Goal: Obtain resource: Download file/media

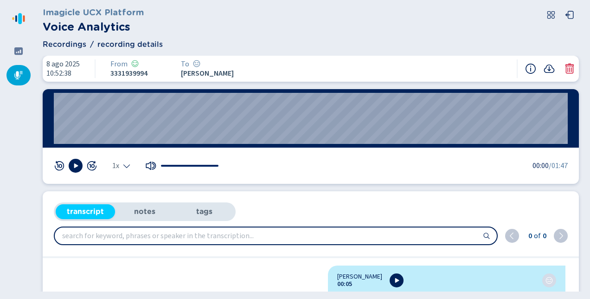
click at [15, 71] on icon at bounding box center [18, 74] width 9 height 9
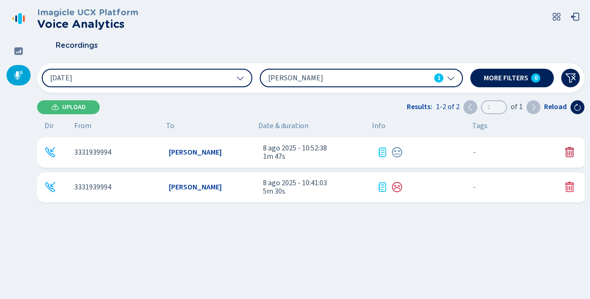
click at [568, 152] on icon at bounding box center [569, 152] width 11 height 11
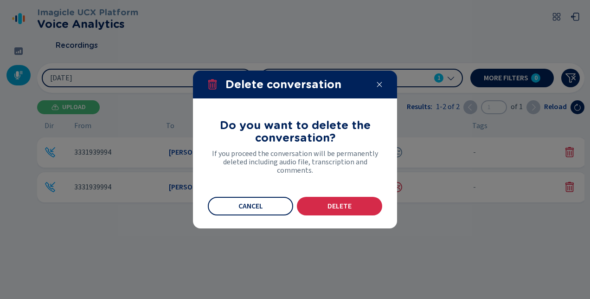
drag, startPoint x: 332, startPoint y: 206, endPoint x: 456, endPoint y: 218, distance: 124.3
click at [347, 204] on span "Delete" at bounding box center [339, 205] width 24 height 7
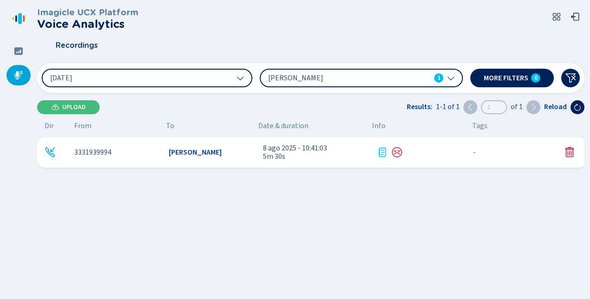
click at [566, 150] on icon at bounding box center [569, 152] width 11 height 11
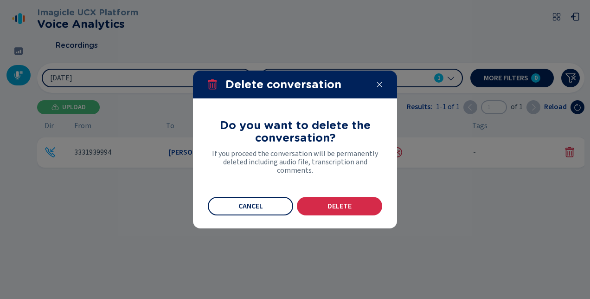
click at [353, 202] on button "Delete" at bounding box center [339, 206] width 85 height 19
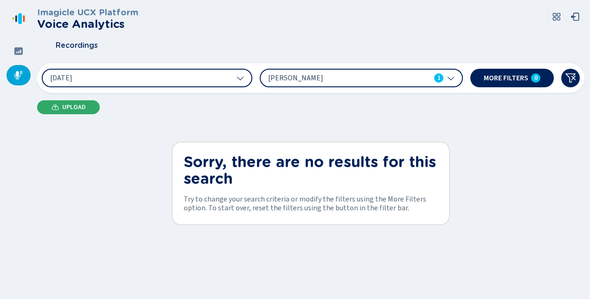
click at [72, 108] on span "Upload" at bounding box center [74, 106] width 24 height 7
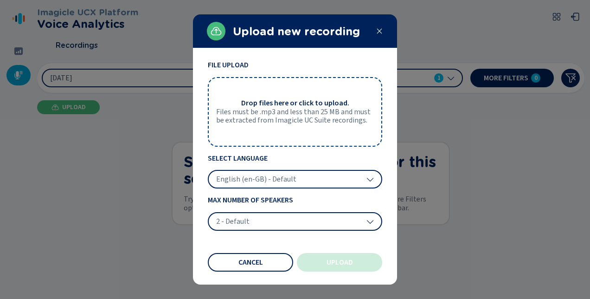
click at [299, 118] on span "Files must be .mp3 and less than 25 MB and must be extracted from Imagicle UC S…" at bounding box center [295, 116] width 158 height 17
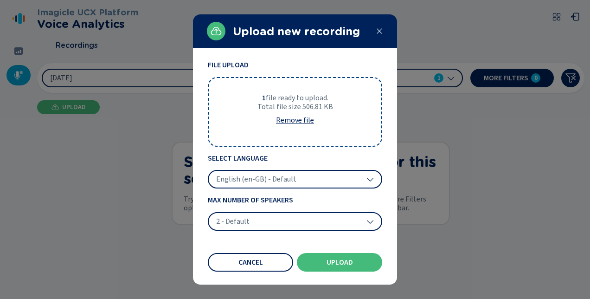
click at [368, 177] on icon at bounding box center [369, 178] width 7 height 7
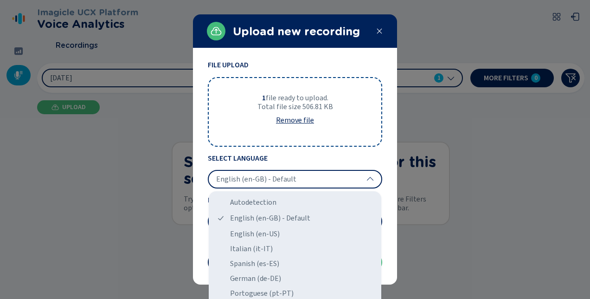
drag, startPoint x: 246, startPoint y: 249, endPoint x: 271, endPoint y: 252, distance: 25.3
click at [246, 249] on div "Italian (it-IT)" at bounding box center [294, 248] width 165 height 15
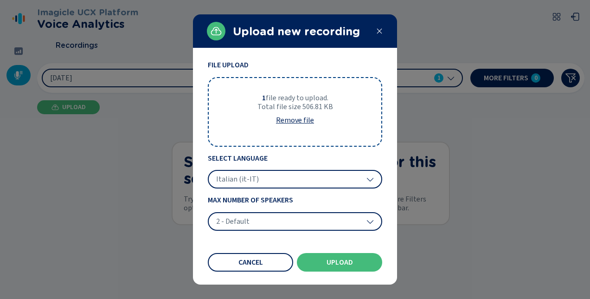
drag, startPoint x: 345, startPoint y: 261, endPoint x: 345, endPoint y: 249, distance: 11.6
click at [344, 261] on span "Upload" at bounding box center [339, 261] width 26 height 7
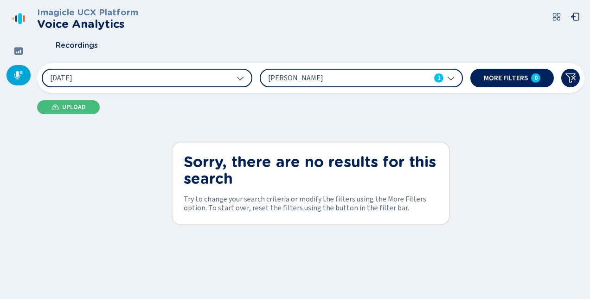
click at [61, 107] on button "Upload" at bounding box center [68, 107] width 63 height 14
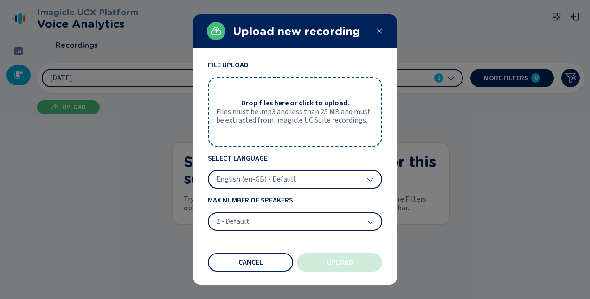
click at [294, 96] on div "Drop files here or click to upload. Files must be .mp3 and less than 25 MB and …" at bounding box center [295, 112] width 174 height 70
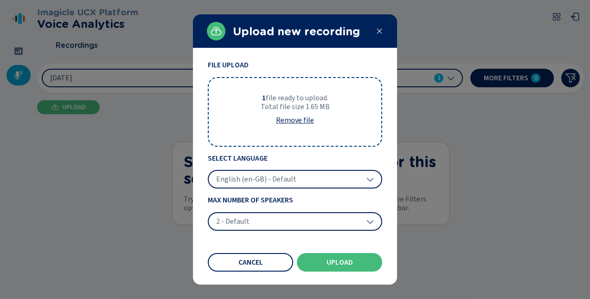
click at [375, 179] on div "English (en-GB) - Default" at bounding box center [295, 179] width 174 height 19
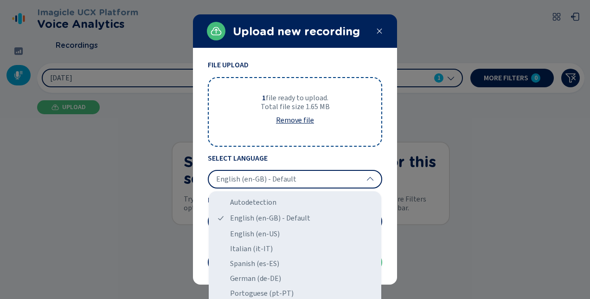
click at [262, 247] on div "Italian (it-IT)" at bounding box center [294, 248] width 165 height 15
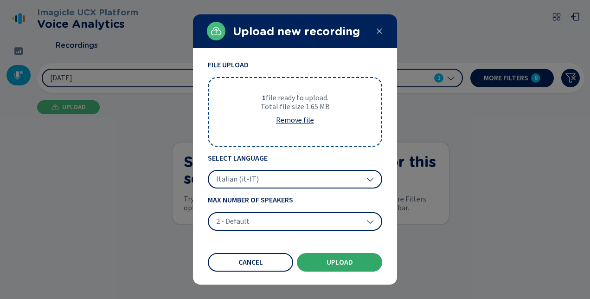
click at [338, 263] on span "Upload" at bounding box center [339, 261] width 26 height 7
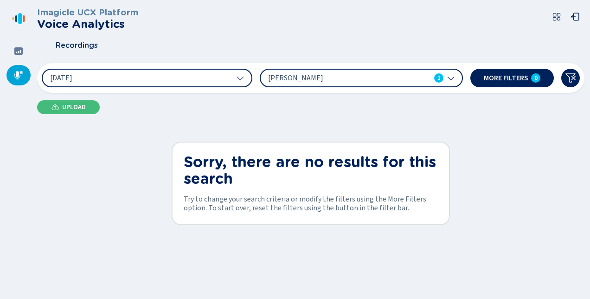
click at [81, 111] on button "Upload" at bounding box center [68, 107] width 63 height 14
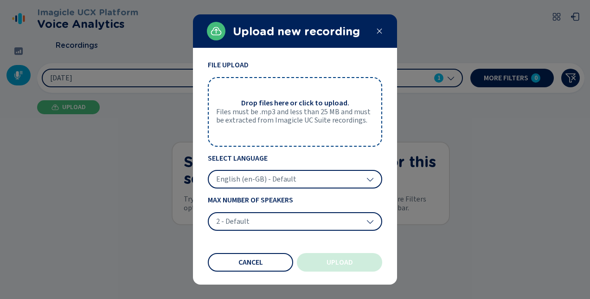
click at [280, 113] on span "Files must be .mp3 and less than 25 MB and must be extracted from Imagicle UC S…" at bounding box center [295, 116] width 158 height 17
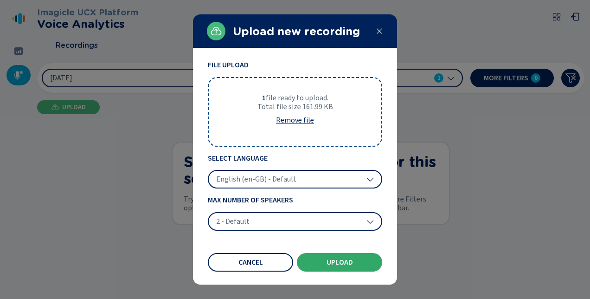
drag, startPoint x: 339, startPoint y: 263, endPoint x: 351, endPoint y: 261, distance: 12.4
click at [339, 262] on span "Upload" at bounding box center [339, 261] width 26 height 7
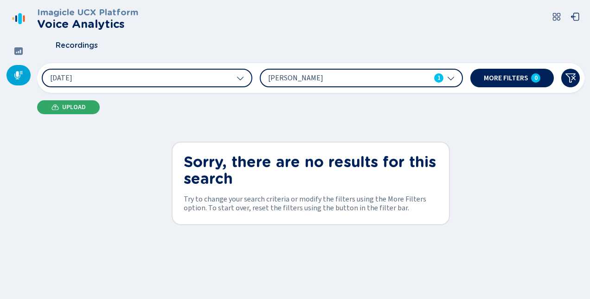
click at [73, 105] on span "Upload" at bounding box center [74, 106] width 24 height 7
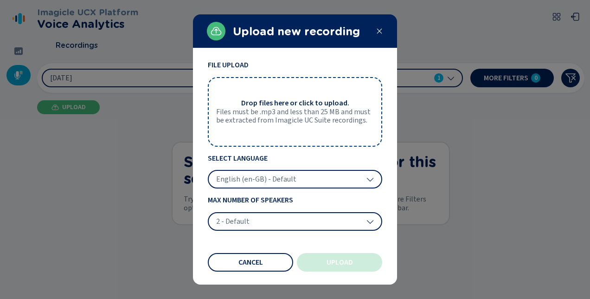
click at [283, 108] on span "Files must be .mp3 and less than 25 MB and must be extracted from Imagicle UC S…" at bounding box center [295, 116] width 158 height 17
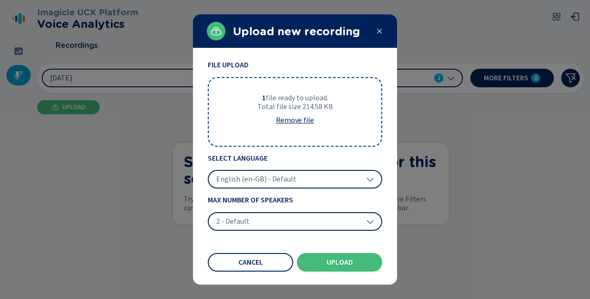
click at [369, 176] on icon at bounding box center [369, 178] width 7 height 7
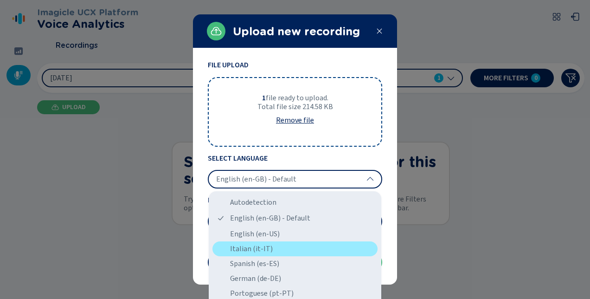
click at [248, 249] on div "Italian (it-IT)" at bounding box center [294, 248] width 165 height 15
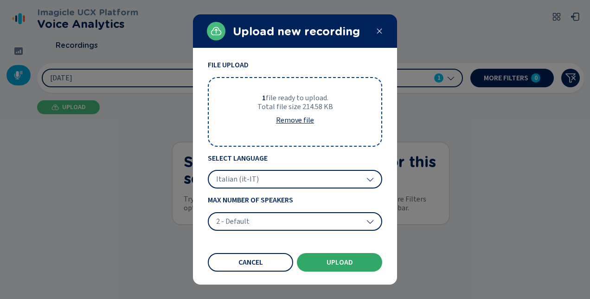
click at [345, 266] on button "Upload" at bounding box center [339, 262] width 85 height 19
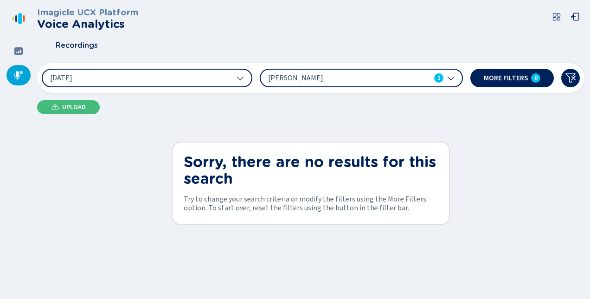
click at [69, 109] on span "Upload" at bounding box center [74, 106] width 24 height 7
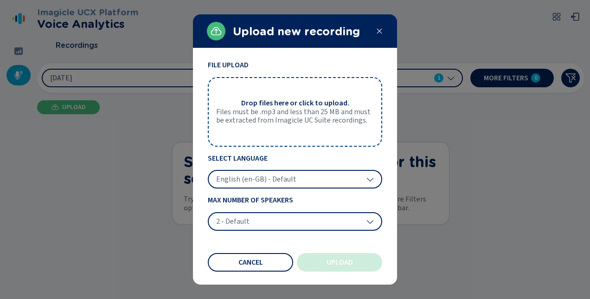
click at [303, 96] on div "Drop files here or click to upload. Files must be .mp3 and less than 25 MB and …" at bounding box center [295, 112] width 174 height 70
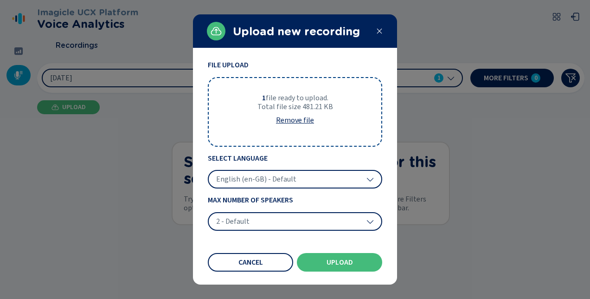
click at [373, 176] on icon at bounding box center [369, 178] width 7 height 7
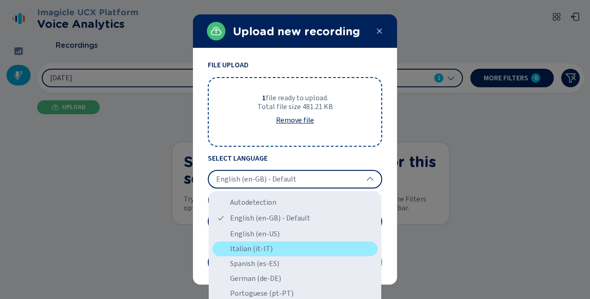
click at [259, 245] on div "Italian (it-IT)" at bounding box center [294, 248] width 165 height 15
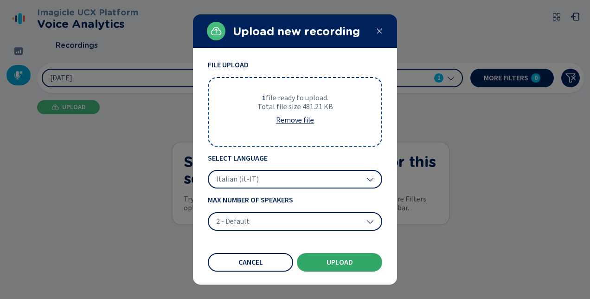
click at [325, 259] on button "Upload" at bounding box center [339, 262] width 85 height 19
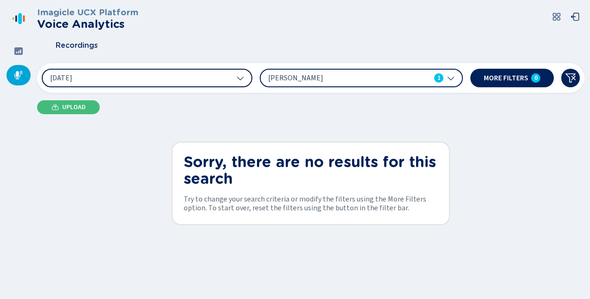
click at [241, 76] on icon at bounding box center [239, 77] width 7 height 7
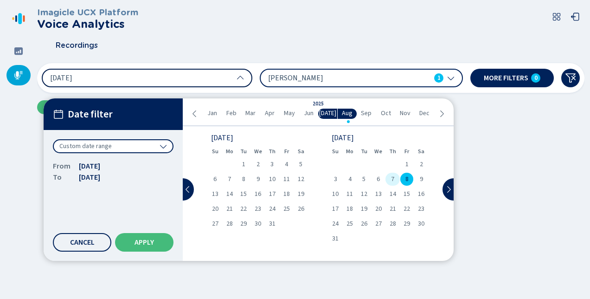
click at [393, 180] on span "7" at bounding box center [392, 179] width 3 height 6
click at [145, 239] on span "Apply" at bounding box center [143, 241] width 19 height 7
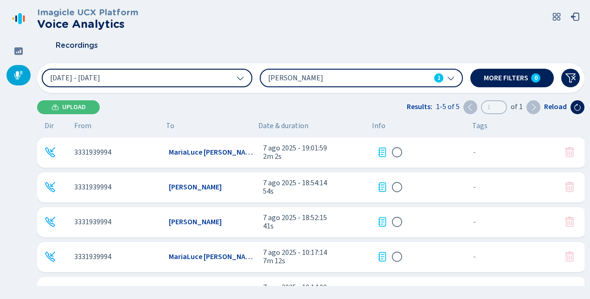
click at [422, 39] on div "Recordings" at bounding box center [310, 45] width 547 height 23
drag, startPoint x: 573, startPoint y: 109, endPoint x: 355, endPoint y: 128, distance: 218.7
click at [573, 110] on button at bounding box center [577, 107] width 14 height 14
click at [589, 186] on html "Please wait, loading app... Imagicle UCX Platform Voice Analytics Recordings 7 …" at bounding box center [295, 149] width 590 height 299
drag, startPoint x: 357, startPoint y: 281, endPoint x: 353, endPoint y: 246, distance: 35.1
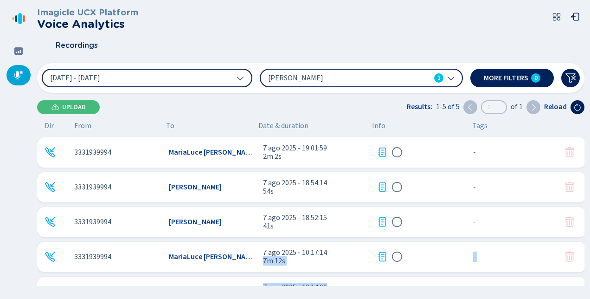
click at [353, 246] on div "3331939994 MariaLuce Spagnolo 7 ago 2025 - 19:01:59 2m 2s - {{hiddenTagsCount}}…" at bounding box center [313, 248] width 553 height 223
click at [335, 111] on div "Upload Results: 1-5 of 5 1 of 1 Reload" at bounding box center [310, 107] width 547 height 14
click at [535, 108] on icon at bounding box center [534, 106] width 4 height 6
click at [473, 108] on icon at bounding box center [469, 106] width 7 height 7
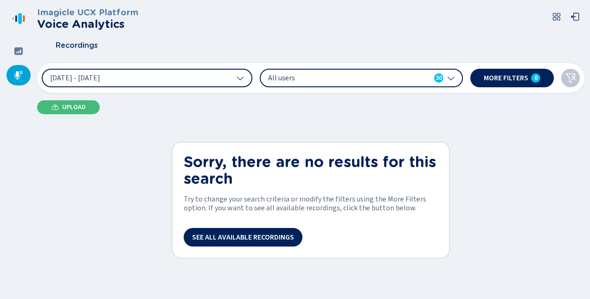
click at [237, 76] on icon at bounding box center [239, 77] width 7 height 7
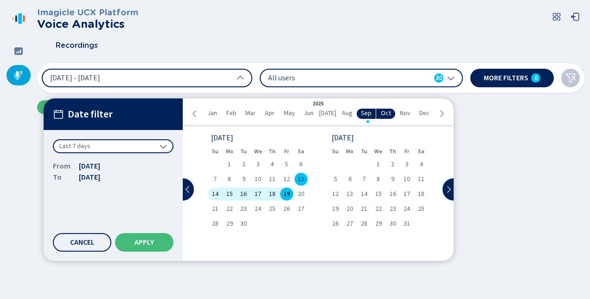
click at [346, 109] on span "Aug" at bounding box center [347, 112] width 11 height 7
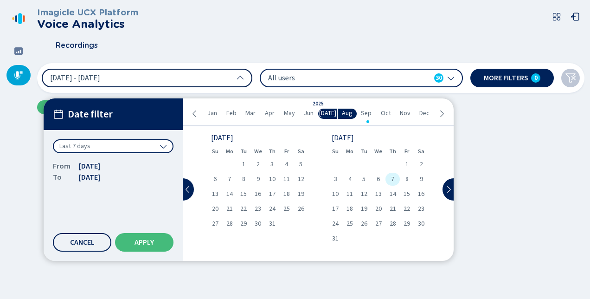
click at [392, 176] on span "7" at bounding box center [392, 179] width 3 height 6
click at [146, 240] on span "Apply" at bounding box center [143, 241] width 19 height 7
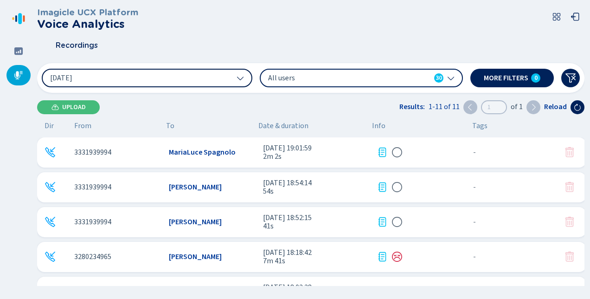
click at [453, 78] on icon at bounding box center [450, 77] width 7 height 7
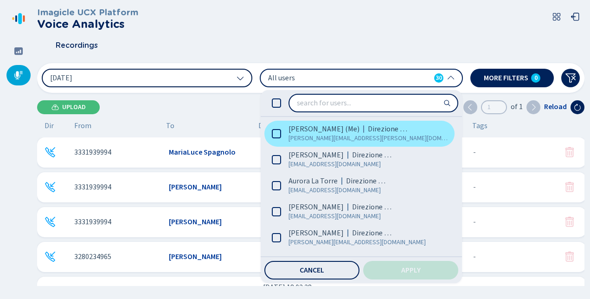
click at [332, 127] on span "[PERSON_NAME] (Me)" at bounding box center [323, 128] width 71 height 9
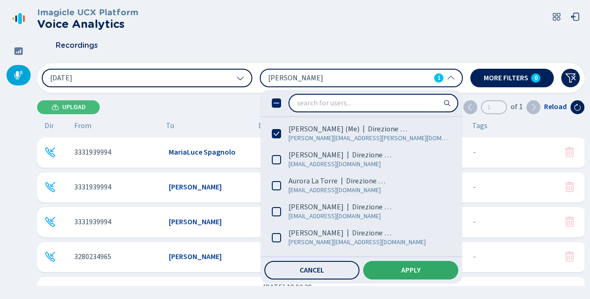
click at [405, 266] on span "Apply" at bounding box center [410, 269] width 19 height 7
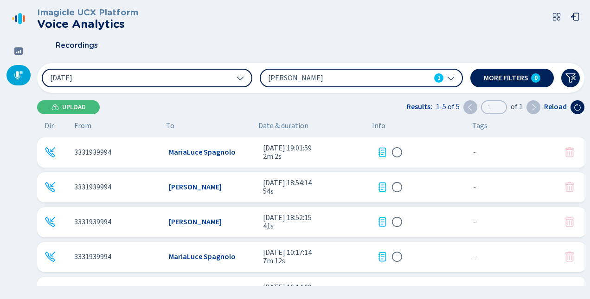
click at [454, 75] on div "[PERSON_NAME] 1" at bounding box center [361, 78] width 203 height 19
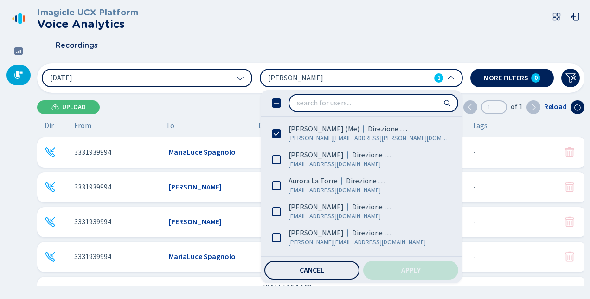
click at [325, 273] on button "Cancel" at bounding box center [311, 270] width 95 height 19
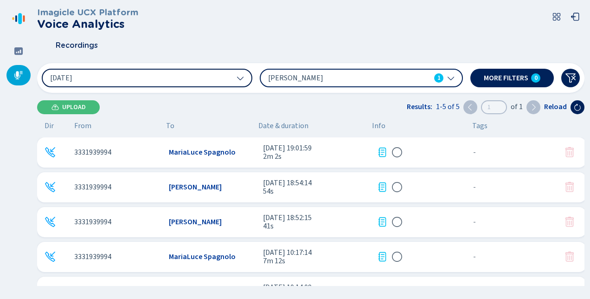
click at [449, 76] on icon at bounding box center [450, 77] width 7 height 7
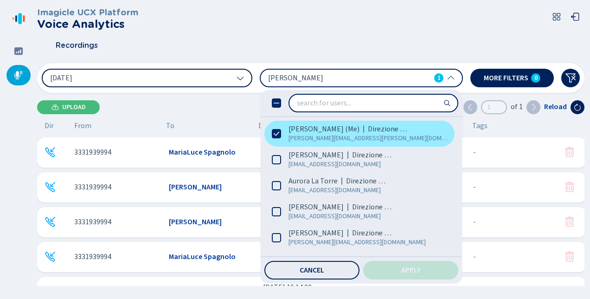
click at [329, 130] on span "[PERSON_NAME] (Me)" at bounding box center [323, 128] width 71 height 9
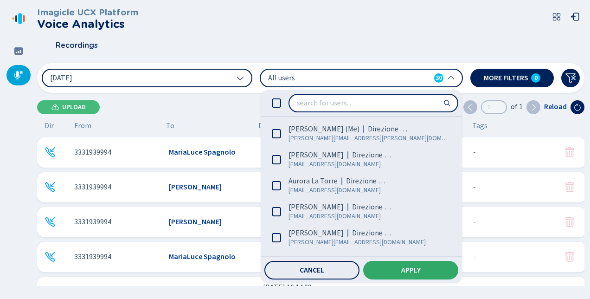
click at [403, 266] on span "Apply" at bounding box center [410, 269] width 19 height 7
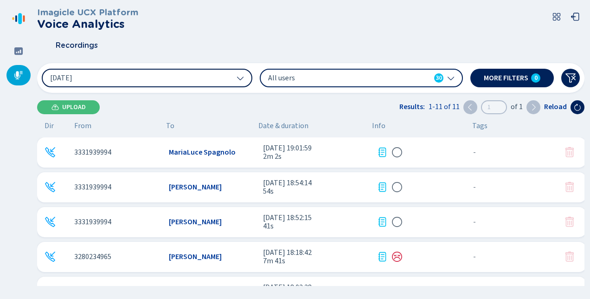
click at [381, 152] on icon at bounding box center [382, 151] width 8 height 9
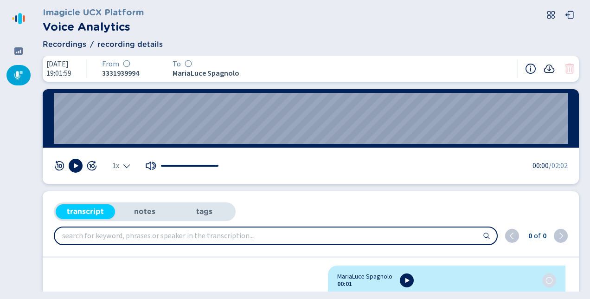
click at [548, 70] on icon at bounding box center [548, 68] width 11 height 11
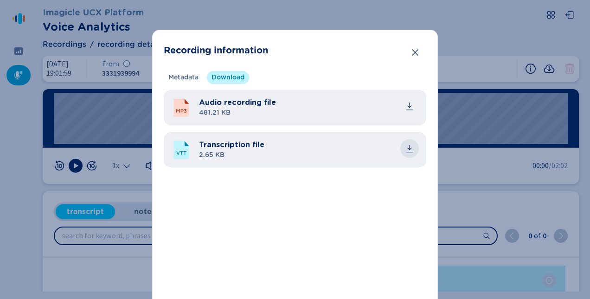
click at [412, 147] on icon "common.download" at bounding box center [409, 148] width 9 height 9
click at [295, 47] on header "Recording information" at bounding box center [295, 50] width 262 height 19
drag, startPoint x: 416, startPoint y: 52, endPoint x: 328, endPoint y: 50, distance: 87.7
click at [416, 52] on icon "Close" at bounding box center [414, 52] width 9 height 9
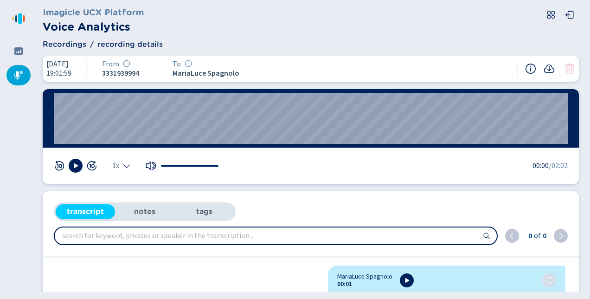
click at [21, 72] on icon at bounding box center [18, 75] width 8 height 8
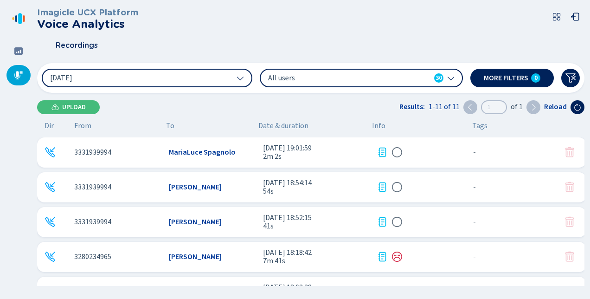
click at [382, 188] on icon at bounding box center [381, 186] width 11 height 11
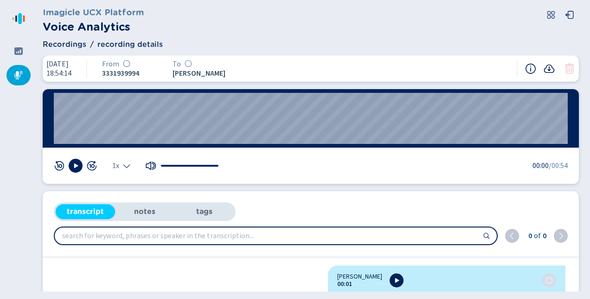
click at [549, 67] on icon at bounding box center [549, 68] width 11 height 8
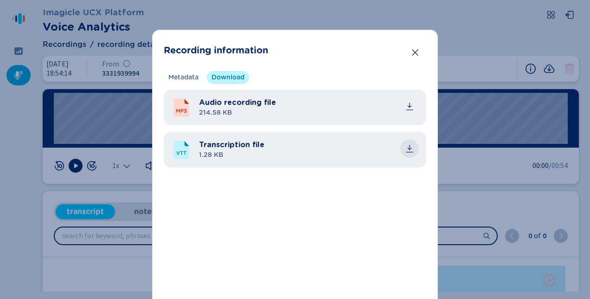
click at [408, 145] on icon "common.download" at bounding box center [410, 147] width 4 height 5
click at [17, 73] on div "Recording information Metadata Download Recording technology - Calling platform…" at bounding box center [295, 149] width 590 height 299
click at [410, 51] on icon "Close" at bounding box center [414, 52] width 9 height 9
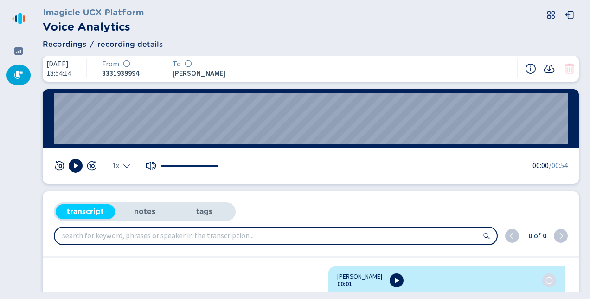
click at [17, 74] on icon at bounding box center [18, 75] width 8 height 8
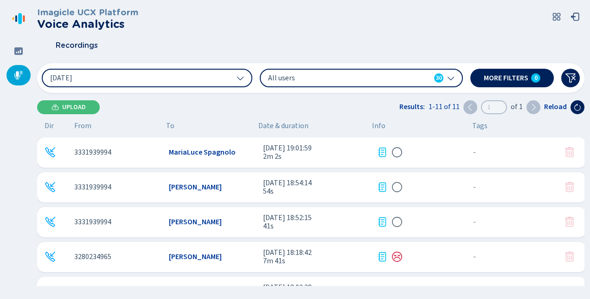
click at [381, 220] on icon at bounding box center [381, 221] width 11 height 11
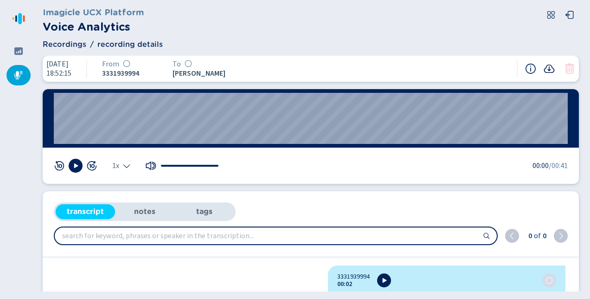
click at [551, 67] on icon at bounding box center [548, 68] width 11 height 11
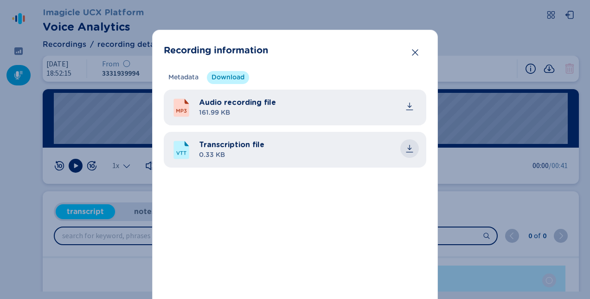
click at [411, 147] on icon "common.download" at bounding box center [409, 148] width 9 height 9
click at [309, 64] on section "Recording information Metadata Download Recording technology - Calling platform…" at bounding box center [295, 181] width 286 height 303
click at [410, 51] on icon "Close" at bounding box center [414, 52] width 9 height 9
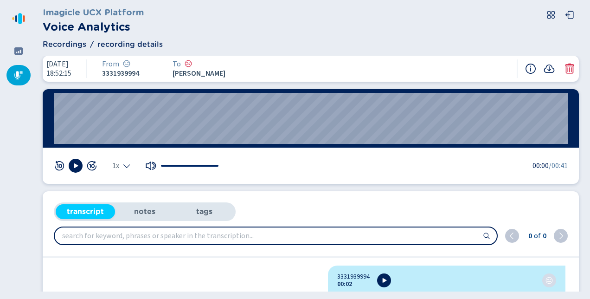
click at [15, 73] on icon at bounding box center [18, 74] width 9 height 9
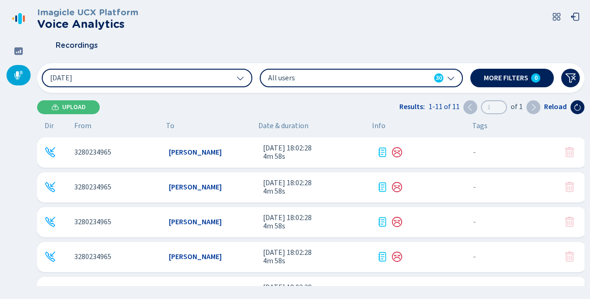
scroll to position [159, 0]
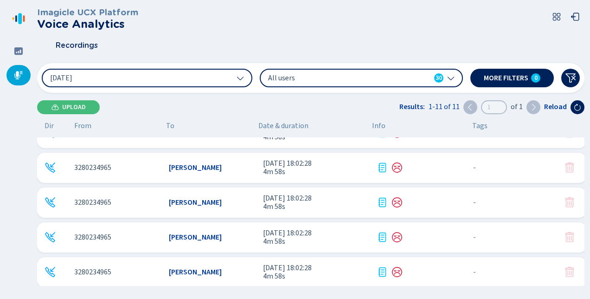
click at [535, 106] on icon at bounding box center [533, 106] width 7 height 7
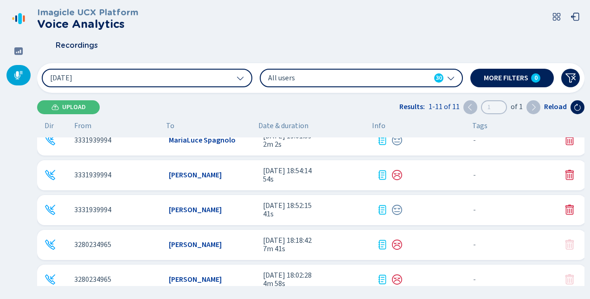
scroll to position [0, 0]
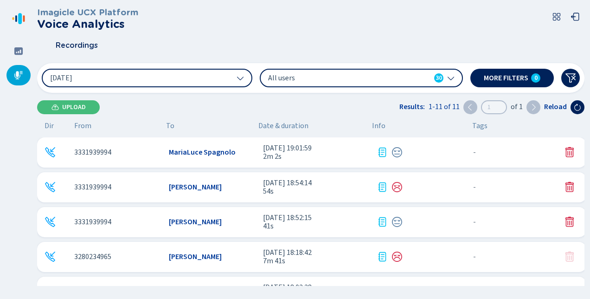
click at [455, 77] on div "All users 30" at bounding box center [361, 78] width 203 height 19
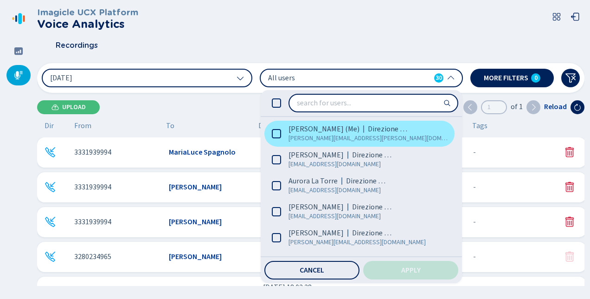
click at [323, 131] on span "[PERSON_NAME] (Me)" at bounding box center [323, 128] width 71 height 9
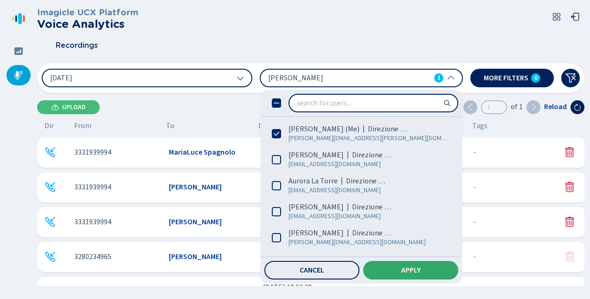
drag, startPoint x: 397, startPoint y: 269, endPoint x: 402, endPoint y: 266, distance: 5.4
click at [402, 266] on button "Apply" at bounding box center [410, 270] width 95 height 19
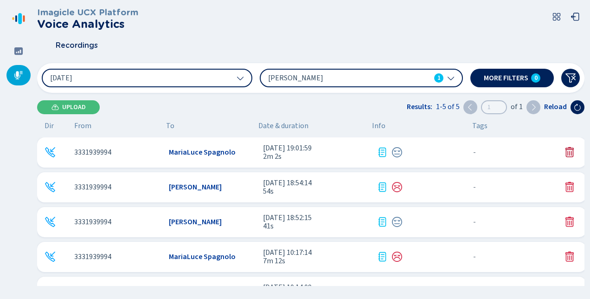
click at [565, 149] on icon at bounding box center [569, 152] width 8 height 10
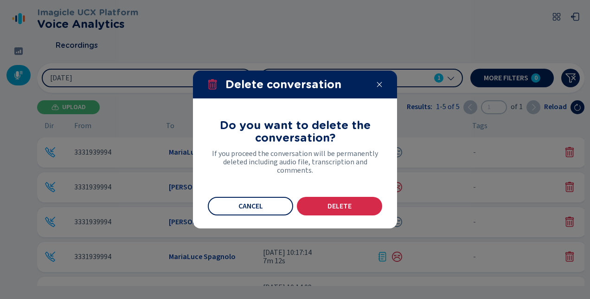
click at [330, 201] on button "Delete" at bounding box center [339, 206] width 85 height 19
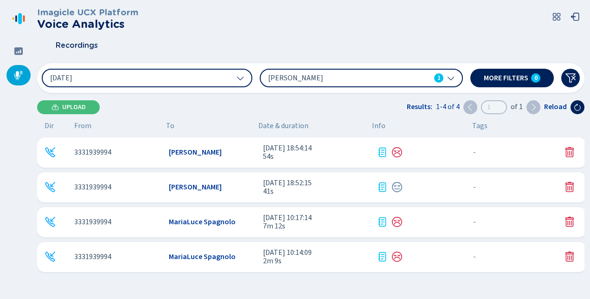
click at [381, 219] on icon at bounding box center [381, 221] width 11 height 11
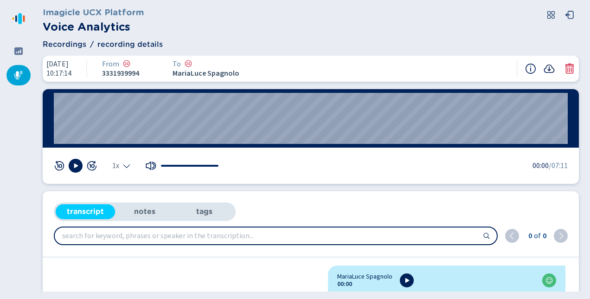
click at [547, 68] on icon at bounding box center [548, 68] width 11 height 11
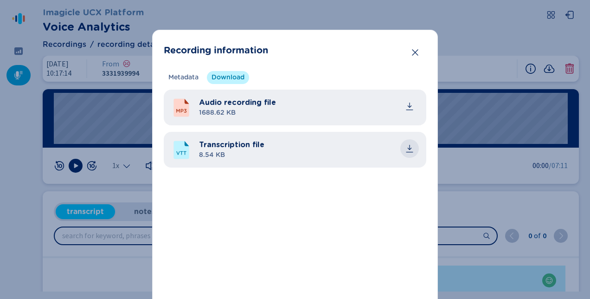
click at [408, 146] on icon "common.download" at bounding box center [410, 147] width 4 height 5
click at [287, 19] on div "Recording information Metadata Download Recording technology - Calling platform…" at bounding box center [295, 149] width 590 height 299
click at [408, 50] on button "Close" at bounding box center [415, 52] width 19 height 19
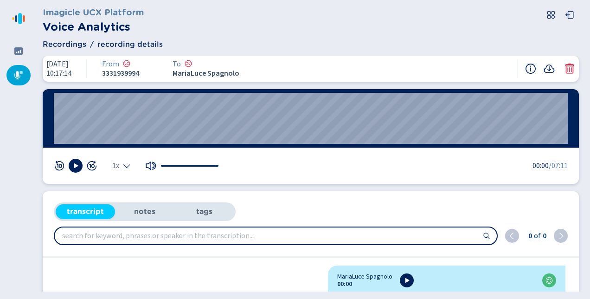
click at [19, 78] on icon at bounding box center [18, 74] width 9 height 9
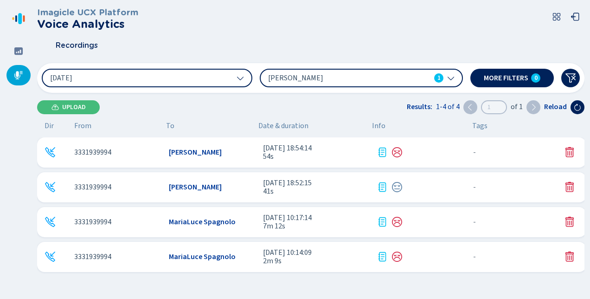
click at [380, 258] on icon at bounding box center [382, 256] width 8 height 9
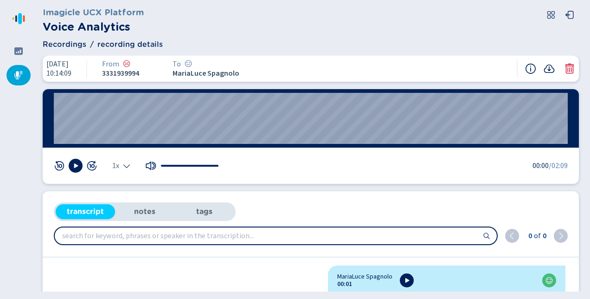
click at [549, 67] on icon at bounding box center [549, 68] width 11 height 8
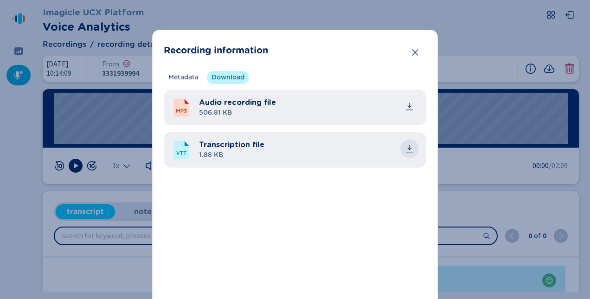
click at [415, 142] on button "common.download" at bounding box center [409, 148] width 19 height 19
drag, startPoint x: 11, startPoint y: 103, endPoint x: 64, endPoint y: 86, distance: 56.0
click at [11, 103] on div "Recording information Metadata Download Recording technology - Calling platform…" at bounding box center [295, 149] width 590 height 299
click at [412, 50] on icon "Close" at bounding box center [414, 52] width 9 height 9
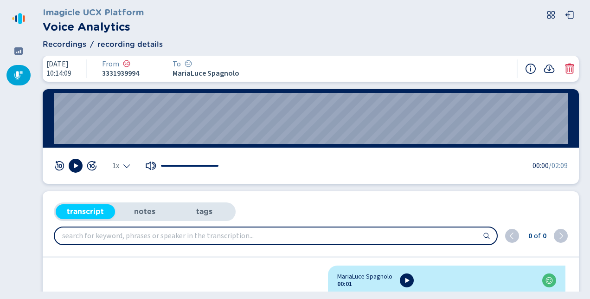
drag, startPoint x: 14, startPoint y: 71, endPoint x: 25, endPoint y: 77, distance: 12.2
click at [14, 71] on icon at bounding box center [18, 74] width 9 height 9
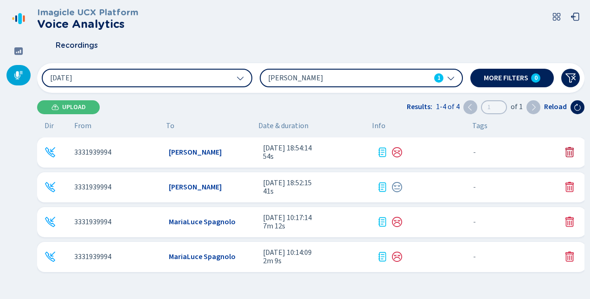
click at [565, 151] on icon at bounding box center [569, 152] width 11 height 11
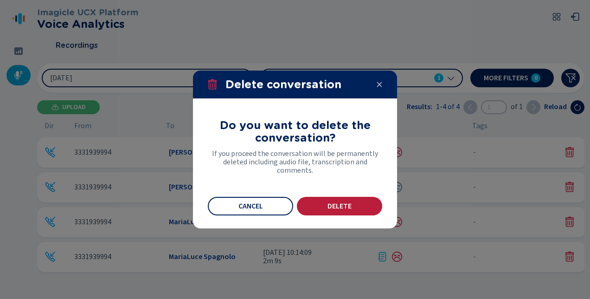
drag, startPoint x: 367, startPoint y: 203, endPoint x: 436, endPoint y: 212, distance: 69.2
click at [367, 203] on button "Delete" at bounding box center [339, 206] width 85 height 19
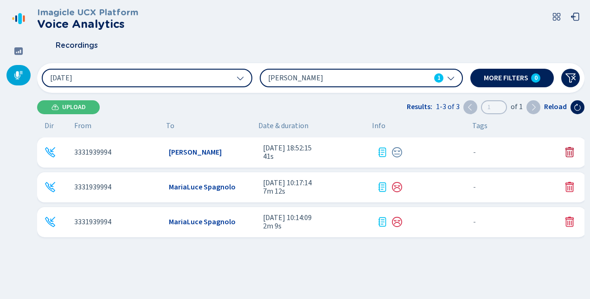
click at [566, 151] on icon at bounding box center [569, 152] width 11 height 11
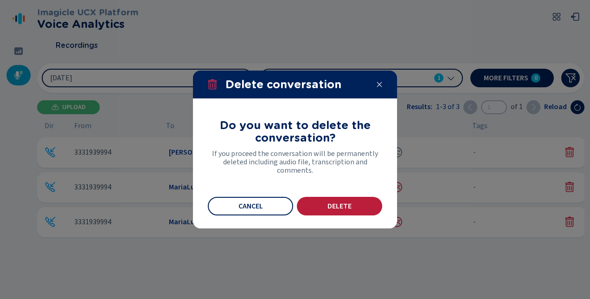
click at [355, 204] on button "Delete" at bounding box center [339, 206] width 85 height 19
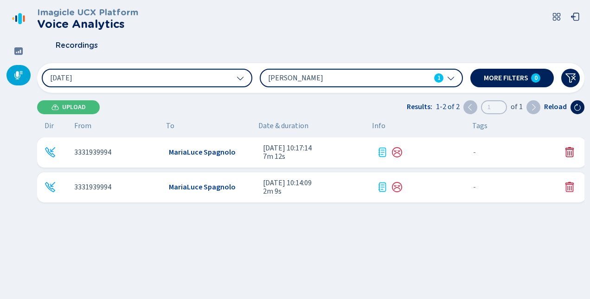
click at [567, 151] on icon at bounding box center [569, 152] width 11 height 11
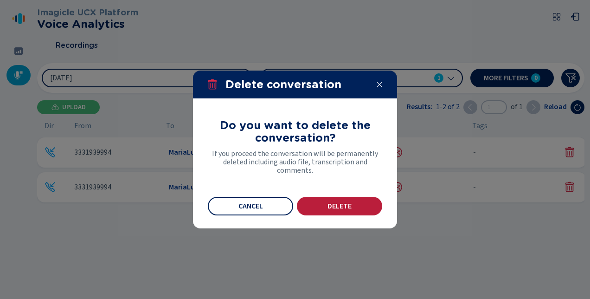
click at [338, 204] on span "Delete" at bounding box center [339, 205] width 24 height 7
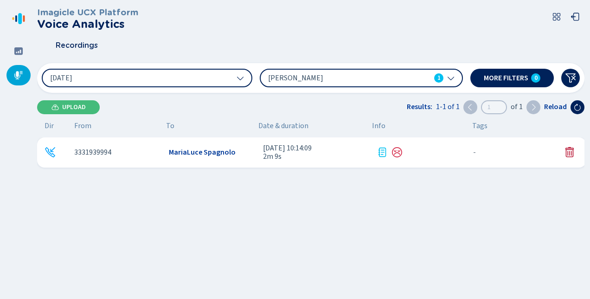
click at [566, 148] on icon at bounding box center [569, 152] width 11 height 11
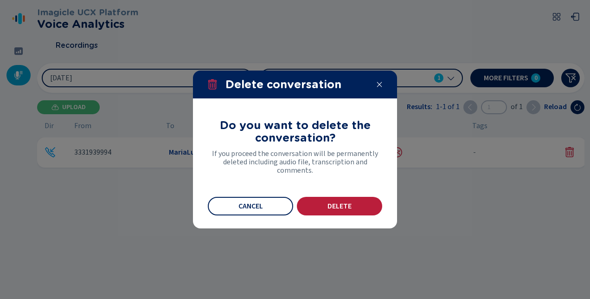
drag, startPoint x: 332, startPoint y: 206, endPoint x: 466, endPoint y: 149, distance: 144.6
click at [333, 206] on span "Delete" at bounding box center [339, 205] width 24 height 7
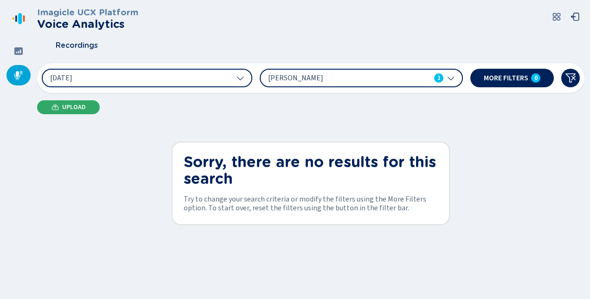
click at [71, 107] on span "Upload" at bounding box center [74, 106] width 24 height 7
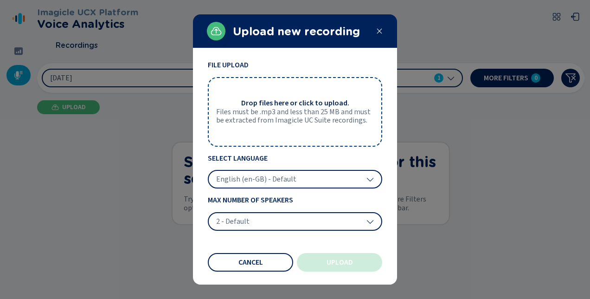
click at [283, 103] on span "Drop files here or click to upload." at bounding box center [295, 103] width 108 height 8
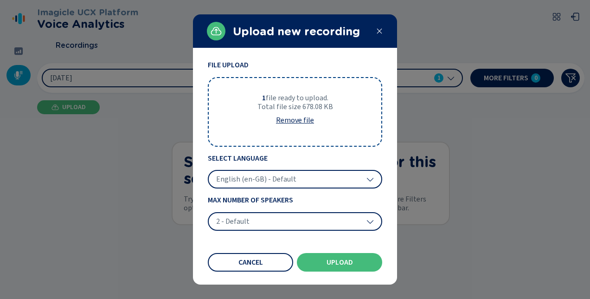
click at [367, 178] on icon at bounding box center [369, 178] width 7 height 7
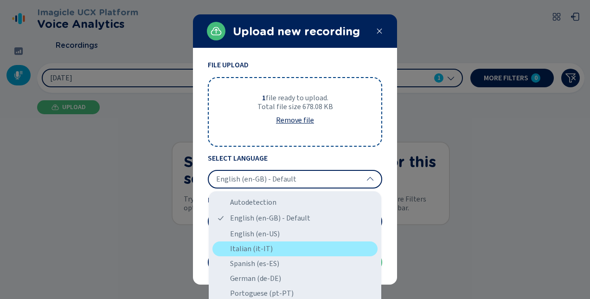
click at [262, 247] on div "Italian (it-IT)" at bounding box center [294, 248] width 165 height 15
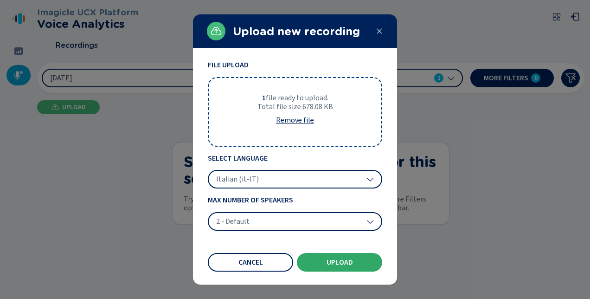
click at [356, 266] on button "Upload" at bounding box center [339, 262] width 85 height 19
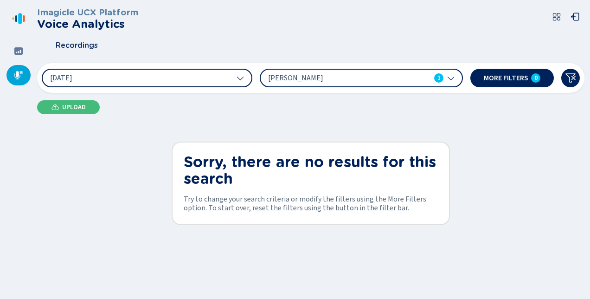
click at [239, 75] on icon at bounding box center [239, 77] width 7 height 7
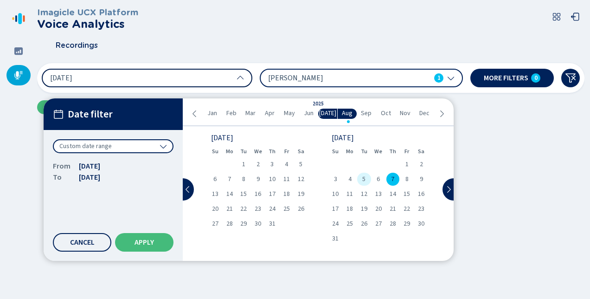
click at [362, 179] on div "5" at bounding box center [364, 178] width 14 height 13
click at [141, 236] on button "Apply" at bounding box center [144, 242] width 58 height 19
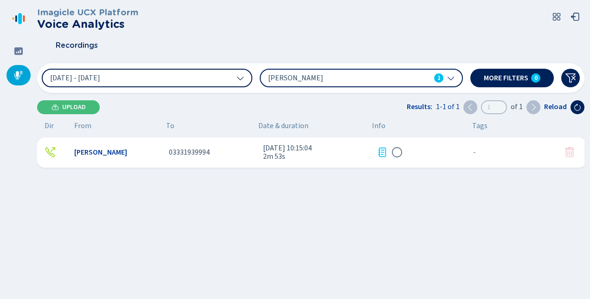
click at [378, 151] on icon at bounding box center [382, 151] width 8 height 9
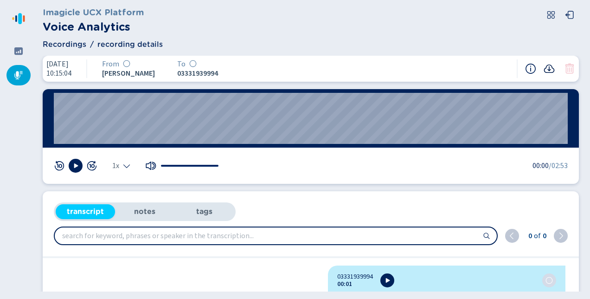
click at [549, 67] on icon at bounding box center [549, 68] width 11 height 8
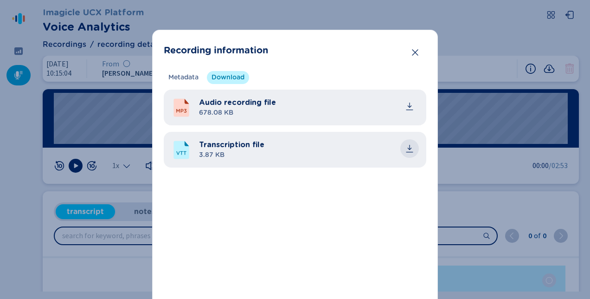
click at [407, 147] on icon "common.download" at bounding box center [409, 148] width 9 height 9
click at [285, 47] on header "Recording information" at bounding box center [295, 50] width 262 height 19
click at [415, 51] on icon "Close" at bounding box center [414, 52] width 9 height 9
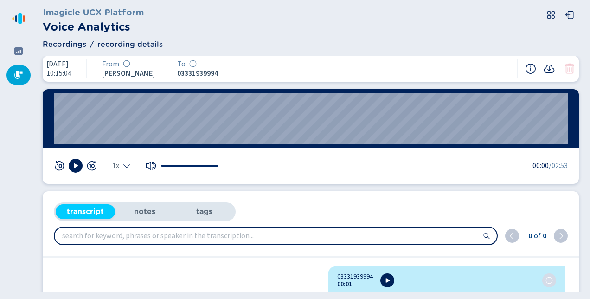
click at [19, 75] on icon at bounding box center [18, 74] width 9 height 9
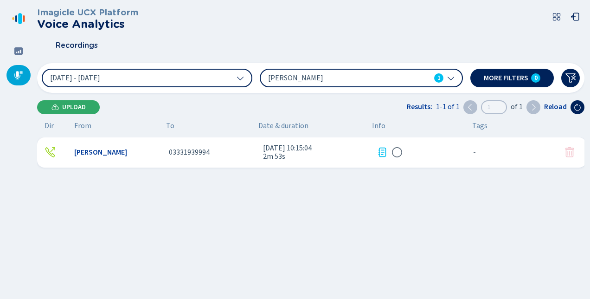
click at [65, 106] on span "Upload" at bounding box center [74, 106] width 24 height 7
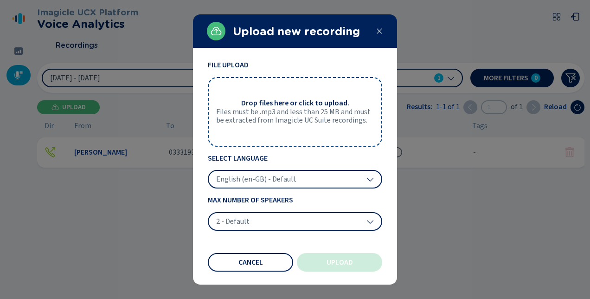
click at [304, 121] on span "Files must be .mp3 and less than 25 MB and must be extracted from Imagicle UC S…" at bounding box center [295, 116] width 158 height 17
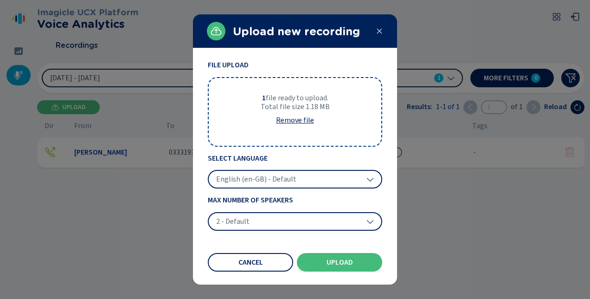
click at [372, 176] on icon at bounding box center [369, 178] width 7 height 7
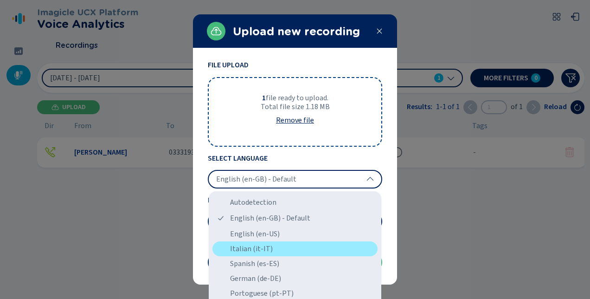
click at [244, 249] on div "Italian (it-IT)" at bounding box center [294, 248] width 165 height 15
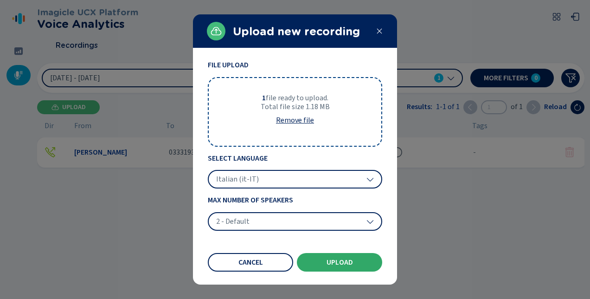
click at [343, 258] on span "Upload" at bounding box center [339, 261] width 26 height 7
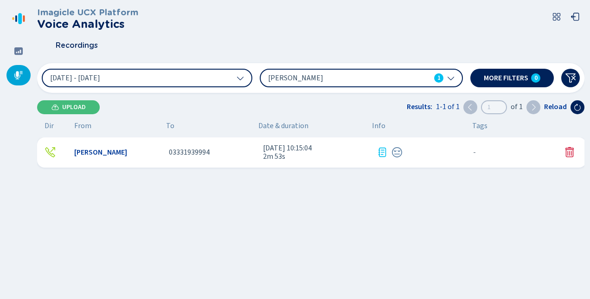
click at [67, 106] on span "Upload" at bounding box center [74, 106] width 24 height 7
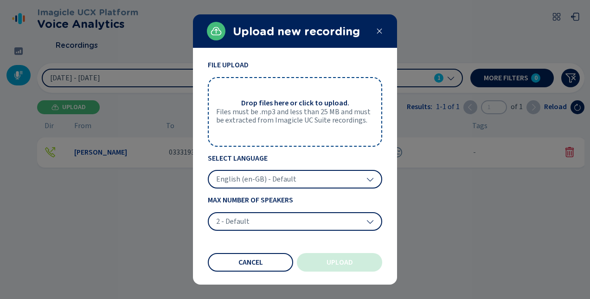
click at [329, 112] on span "Files must be .mp3 and less than 25 MB and must be extracted from Imagicle UC S…" at bounding box center [295, 116] width 158 height 17
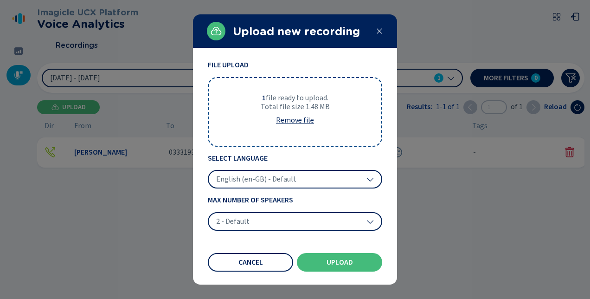
click at [369, 178] on icon at bounding box center [369, 178] width 7 height 7
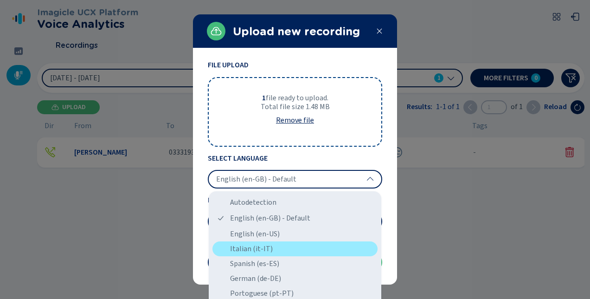
click at [249, 247] on div "Italian (it-IT)" at bounding box center [294, 248] width 165 height 15
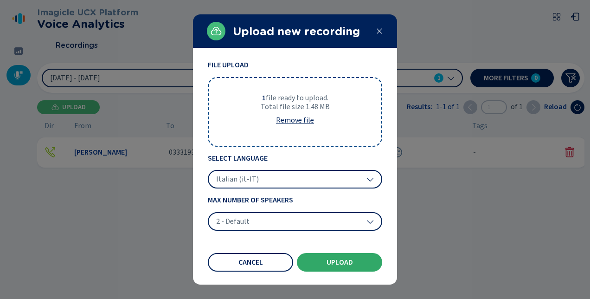
click at [362, 263] on button "Upload" at bounding box center [339, 262] width 85 height 19
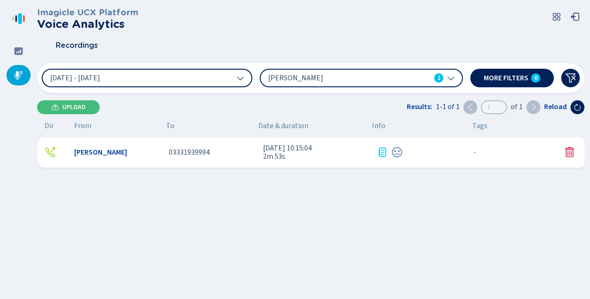
click at [244, 74] on button "[DATE] - [DATE]" at bounding box center [147, 78] width 211 height 19
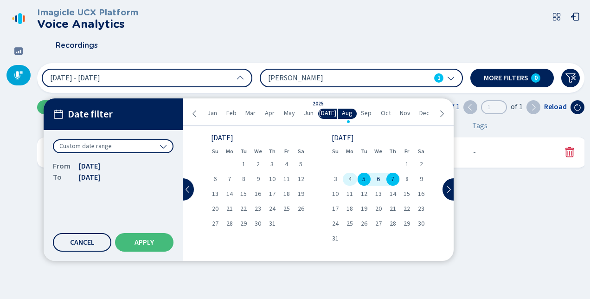
click at [351, 176] on span "4" at bounding box center [349, 179] width 3 height 6
click at [141, 241] on span "Apply" at bounding box center [143, 241] width 19 height 7
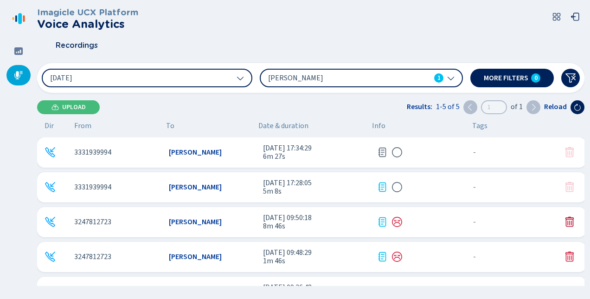
click at [567, 220] on icon at bounding box center [569, 221] width 11 height 11
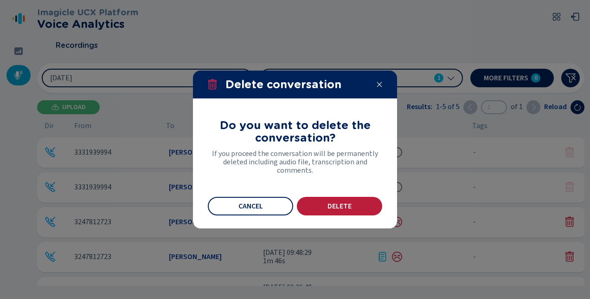
click at [336, 206] on span "Delete" at bounding box center [339, 205] width 24 height 7
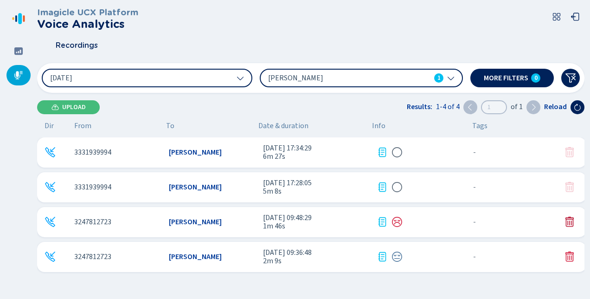
click at [568, 220] on icon at bounding box center [569, 221] width 11 height 11
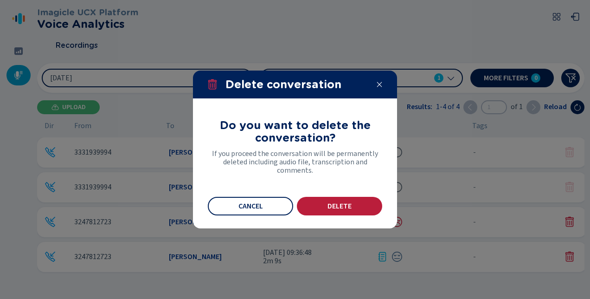
click at [355, 207] on button "Delete" at bounding box center [339, 206] width 85 height 19
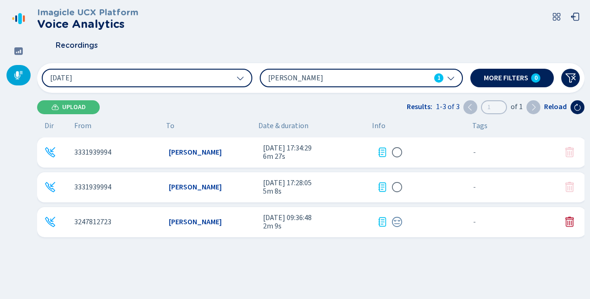
click at [565, 224] on icon at bounding box center [569, 221] width 11 height 11
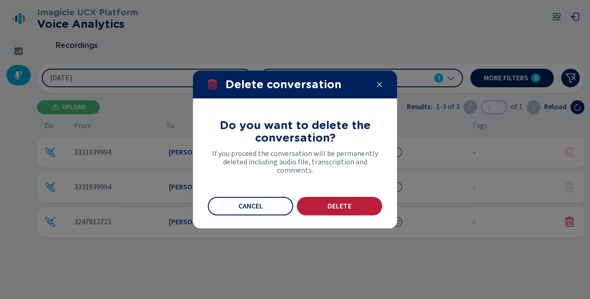
click at [353, 209] on button "Delete" at bounding box center [339, 206] width 85 height 19
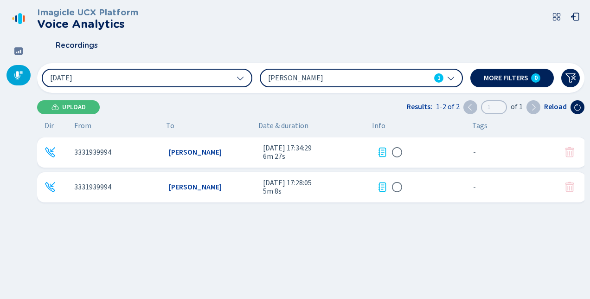
click at [380, 149] on icon at bounding box center [381, 152] width 11 height 11
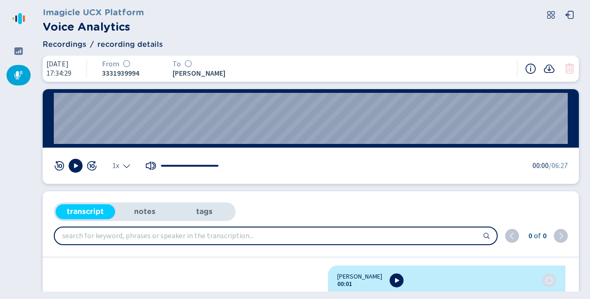
click at [553, 66] on icon at bounding box center [548, 68] width 11 height 11
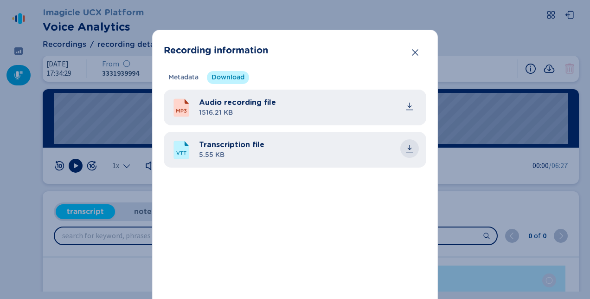
click at [408, 145] on icon "common.download" at bounding box center [409, 148] width 9 height 9
click at [288, 24] on div "Recording information Metadata Download Recording technology - Calling platform…" at bounding box center [295, 149] width 590 height 299
click at [413, 53] on icon "Close" at bounding box center [415, 52] width 6 height 6
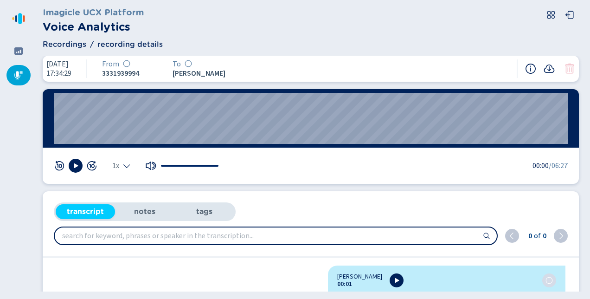
click at [10, 76] on div at bounding box center [18, 75] width 24 height 20
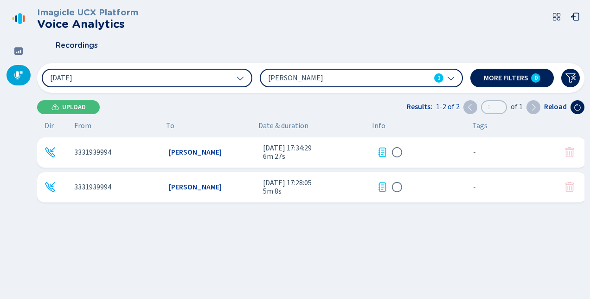
click at [382, 184] on icon at bounding box center [381, 186] width 11 height 11
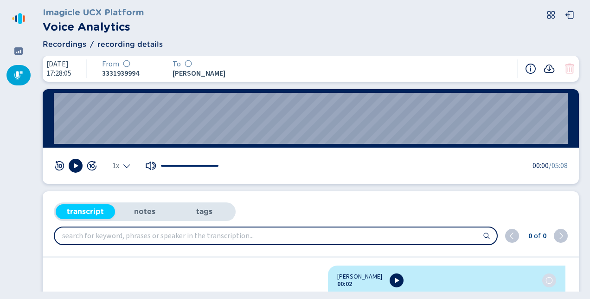
click at [551, 66] on icon at bounding box center [549, 68] width 11 height 8
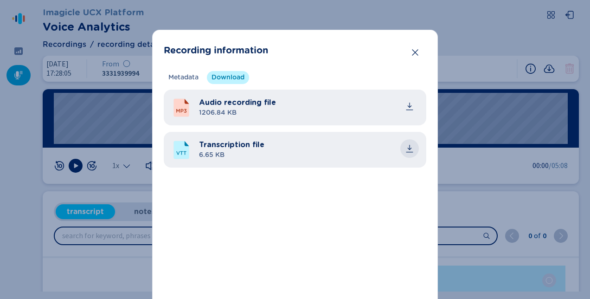
click at [408, 147] on icon "common.download" at bounding box center [410, 147] width 4 height 5
drag, startPoint x: 330, startPoint y: 8, endPoint x: 338, endPoint y: 13, distance: 10.2
click at [329, 8] on div "Recording information Metadata Download Recording technology - Calling platform…" at bounding box center [295, 149] width 590 height 299
click at [412, 47] on button "Close" at bounding box center [415, 52] width 19 height 19
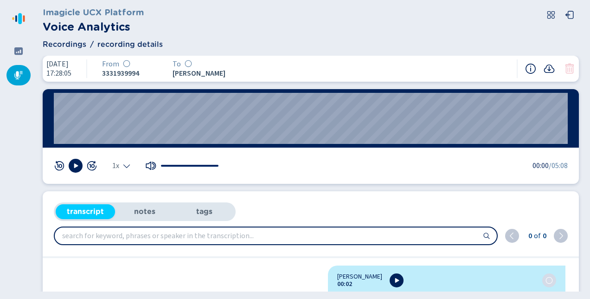
click at [13, 72] on div at bounding box center [18, 75] width 24 height 20
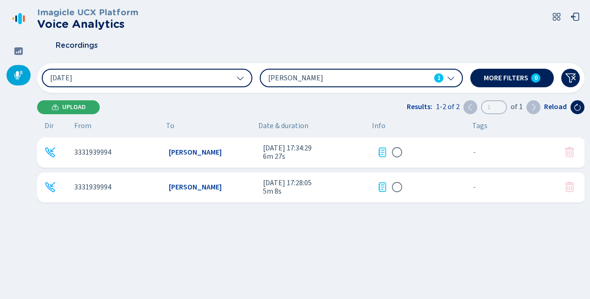
click at [63, 104] on span "Upload" at bounding box center [74, 106] width 24 height 7
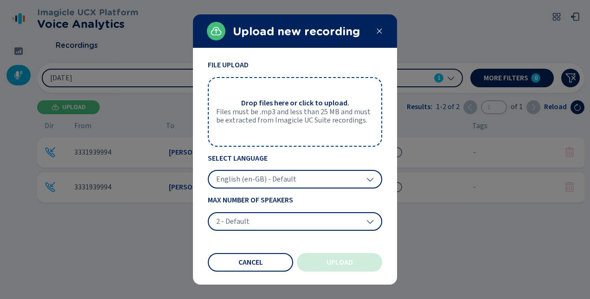
click at [302, 109] on span "Files must be .mp3 and less than 25 MB and must be extracted from Imagicle UC S…" at bounding box center [295, 116] width 158 height 17
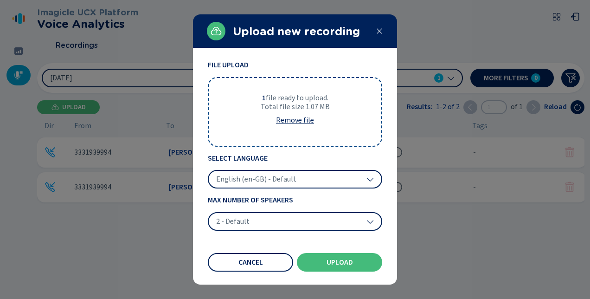
click at [369, 179] on icon at bounding box center [369, 178] width 7 height 7
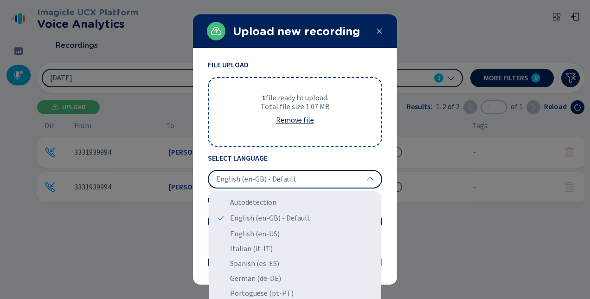
drag, startPoint x: 256, startPoint y: 249, endPoint x: 280, endPoint y: 251, distance: 24.3
click at [257, 249] on div "Italian (it-IT)" at bounding box center [294, 248] width 165 height 15
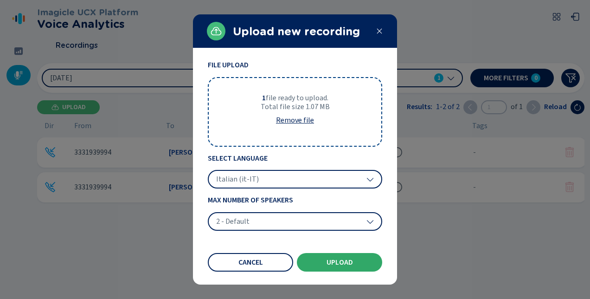
click at [338, 263] on span "Upload" at bounding box center [339, 261] width 26 height 7
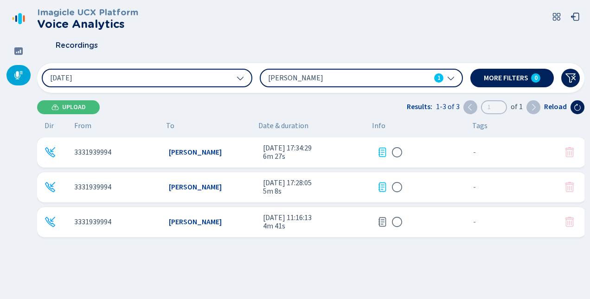
click at [75, 105] on span "Upload" at bounding box center [74, 106] width 24 height 7
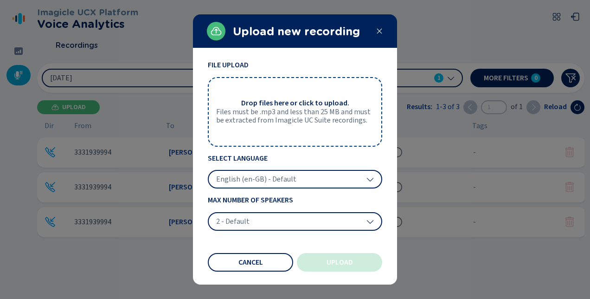
click at [315, 118] on span "Files must be .mp3 and less than 25 MB and must be extracted from Imagicle UC S…" at bounding box center [295, 116] width 158 height 17
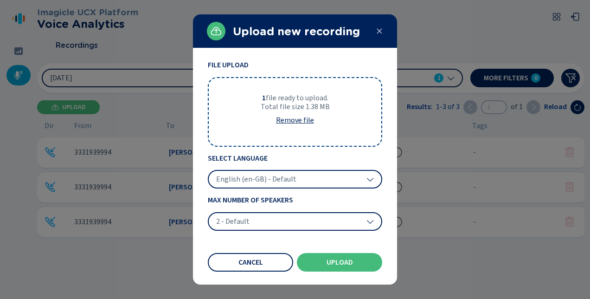
click at [368, 179] on icon at bounding box center [370, 180] width 6 height 4
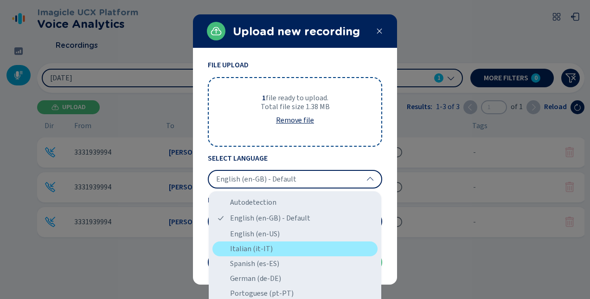
click at [249, 247] on div "Italian (it-IT)" at bounding box center [294, 248] width 165 height 15
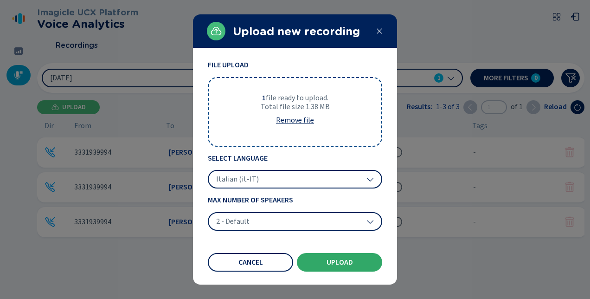
click at [342, 255] on button "Upload" at bounding box center [339, 262] width 85 height 19
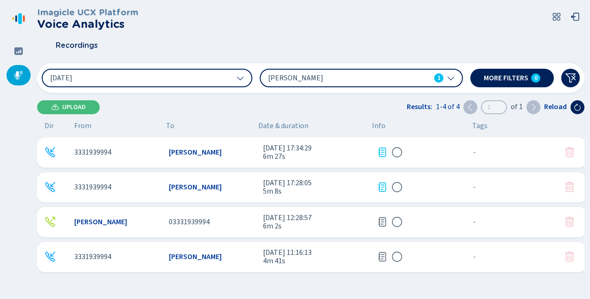
drag, startPoint x: 578, startPoint y: 105, endPoint x: 486, endPoint y: 127, distance: 94.4
click at [578, 105] on icon at bounding box center [577, 106] width 7 height 7
click at [579, 105] on icon at bounding box center [577, 106] width 7 height 7
click at [576, 105] on icon at bounding box center [577, 106] width 7 height 7
click at [380, 222] on icon at bounding box center [382, 221] width 8 height 9
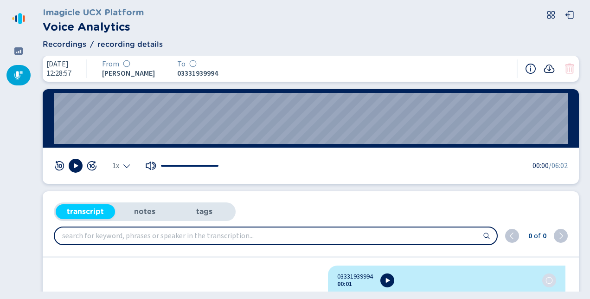
click at [550, 70] on icon at bounding box center [549, 68] width 11 height 8
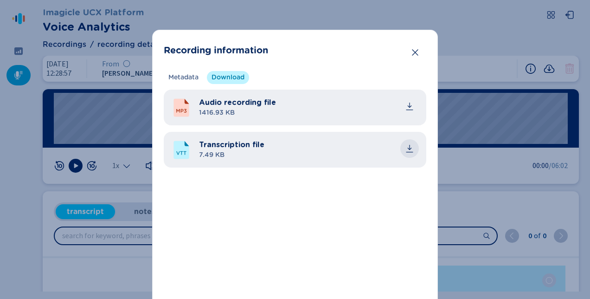
click at [408, 146] on icon "common.download" at bounding box center [410, 147] width 4 height 5
drag, startPoint x: 275, startPoint y: 32, endPoint x: 281, endPoint y: 32, distance: 5.6
click at [275, 32] on section "Recording information Metadata Download Recording technology - Calling platform…" at bounding box center [295, 181] width 286 height 303
click at [414, 51] on icon "Close" at bounding box center [415, 52] width 6 height 6
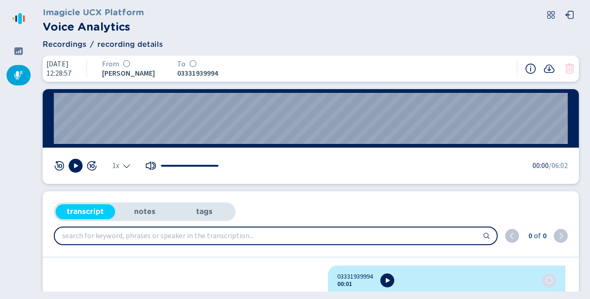
click at [11, 79] on div at bounding box center [18, 75] width 24 height 20
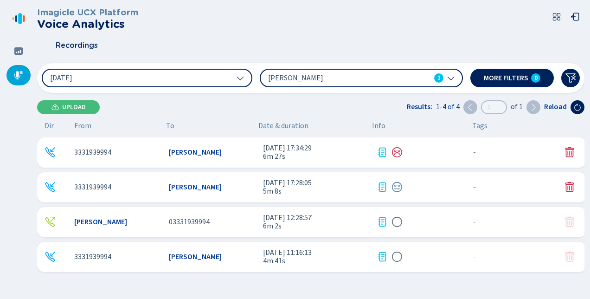
click at [381, 255] on icon at bounding box center [381, 256] width 11 height 11
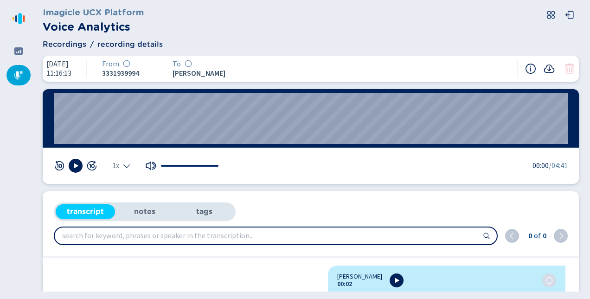
click at [548, 66] on icon at bounding box center [548, 68] width 11 height 11
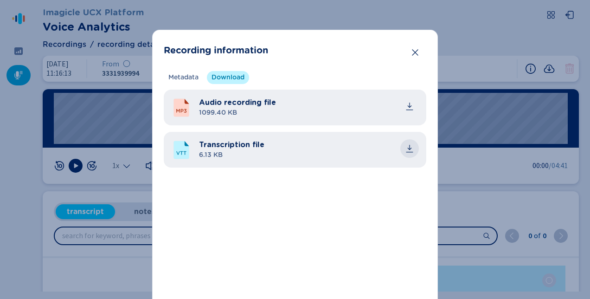
click at [408, 148] on icon "common.download" at bounding box center [410, 147] width 4 height 5
click at [173, 24] on div "Recording information Metadata Download Recording technology - Calling platform…" at bounding box center [295, 149] width 590 height 299
click at [411, 51] on icon "Close" at bounding box center [414, 52] width 9 height 9
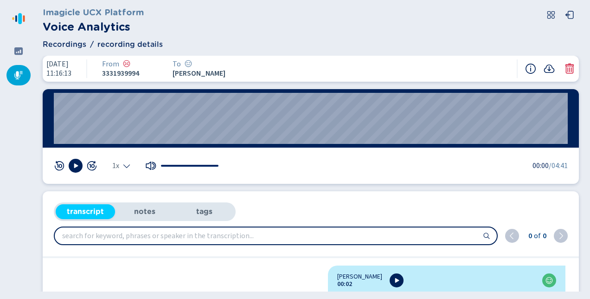
click at [14, 73] on icon at bounding box center [18, 74] width 9 height 9
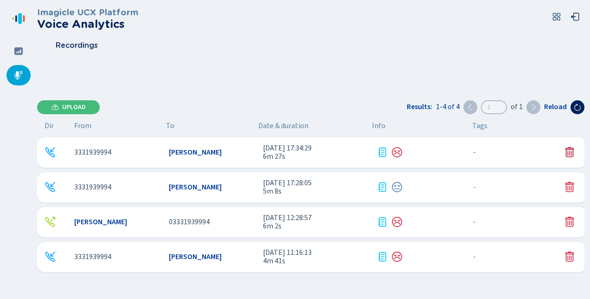
click at [565, 149] on icon at bounding box center [569, 152] width 8 height 10
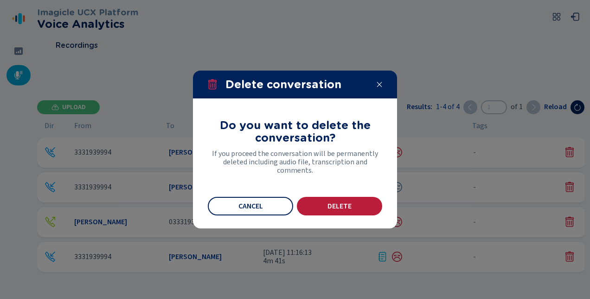
click at [345, 204] on span "Delete" at bounding box center [339, 205] width 24 height 7
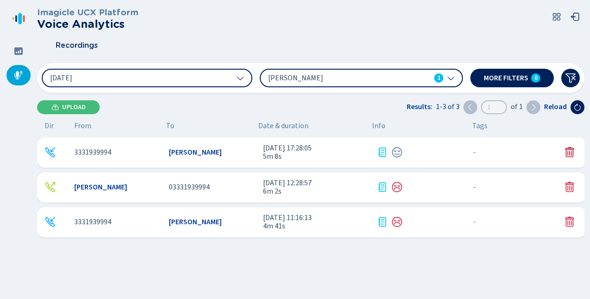
click at [565, 147] on icon at bounding box center [569, 152] width 11 height 11
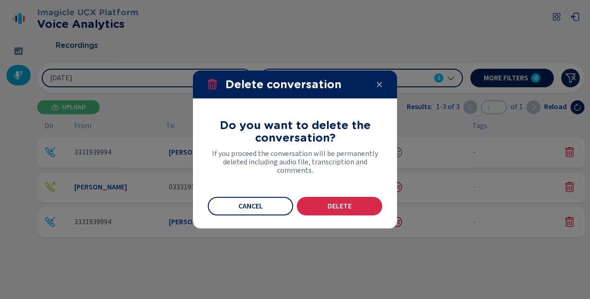
click at [339, 195] on div "Do you want to delete the conversation? If you proceed the conversation will be…" at bounding box center [295, 163] width 174 height 104
click at [338, 201] on button "Delete" at bounding box center [339, 206] width 85 height 19
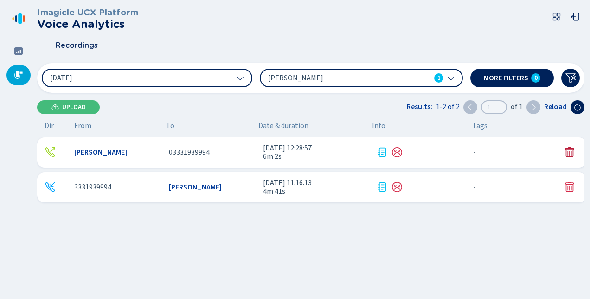
click at [567, 152] on icon at bounding box center [569, 152] width 11 height 11
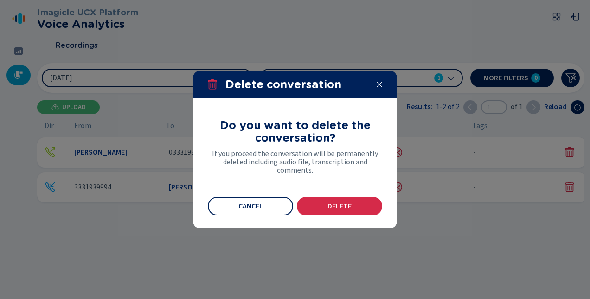
click at [338, 199] on button "Delete" at bounding box center [339, 206] width 85 height 19
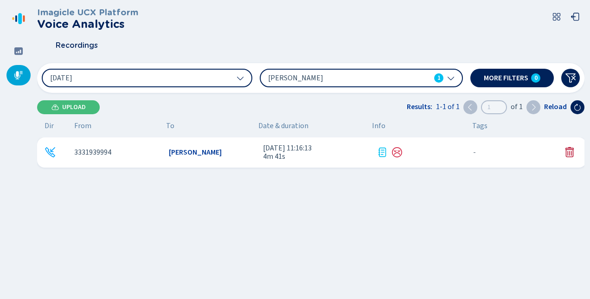
click at [567, 149] on icon at bounding box center [569, 152] width 8 height 10
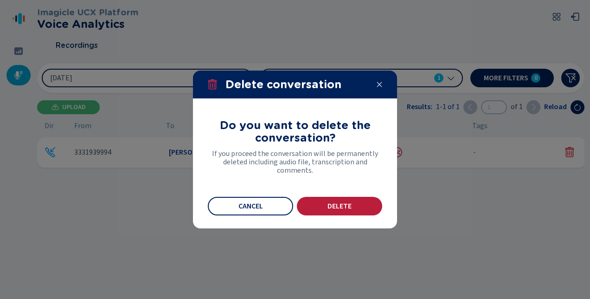
click at [340, 200] on button "Delete" at bounding box center [339, 206] width 85 height 19
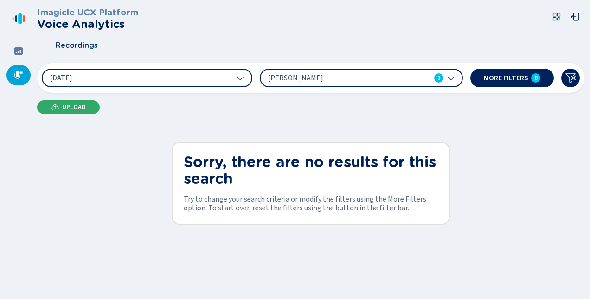
click at [59, 106] on button "Upload" at bounding box center [68, 107] width 63 height 14
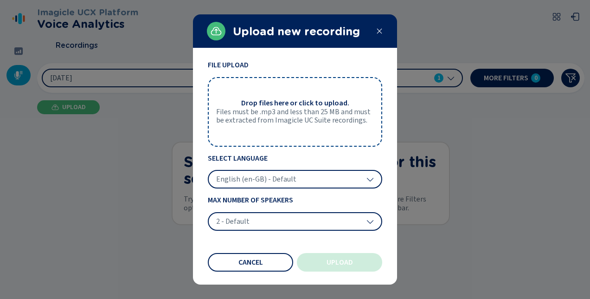
click at [286, 102] on span "Drop files here or click to upload." at bounding box center [295, 103] width 108 height 8
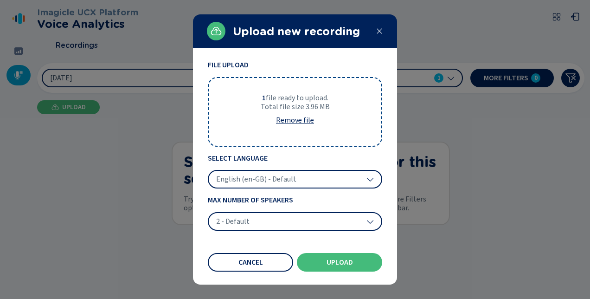
click at [372, 176] on icon at bounding box center [369, 178] width 7 height 7
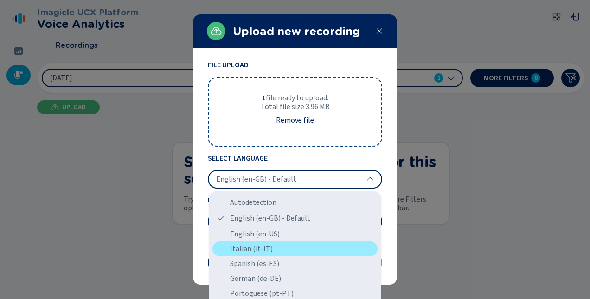
click at [264, 244] on div "Italian (it-IT)" at bounding box center [294, 248] width 165 height 15
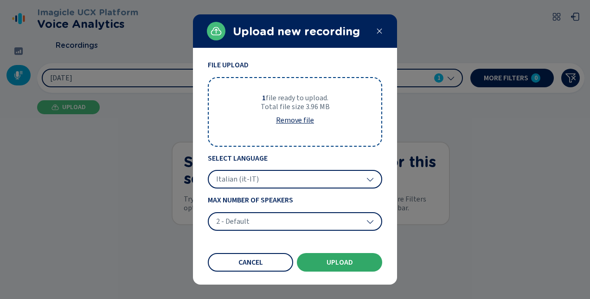
click at [325, 260] on button "Upload" at bounding box center [339, 262] width 85 height 19
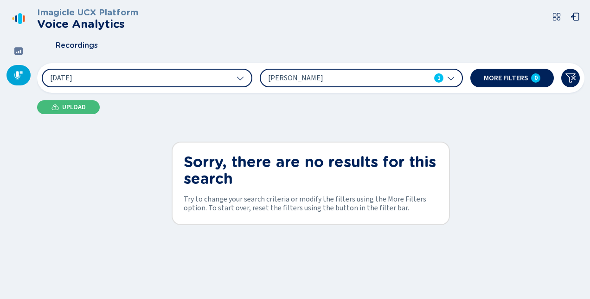
click at [77, 106] on span "Upload" at bounding box center [74, 106] width 24 height 7
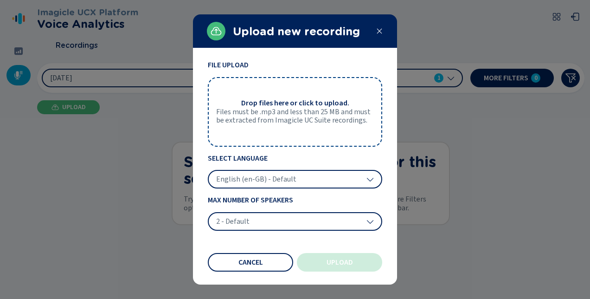
click at [287, 126] on div "Drop files here or click to upload. Files must be .mp3 and less than 25 MB and …" at bounding box center [295, 112] width 174 height 70
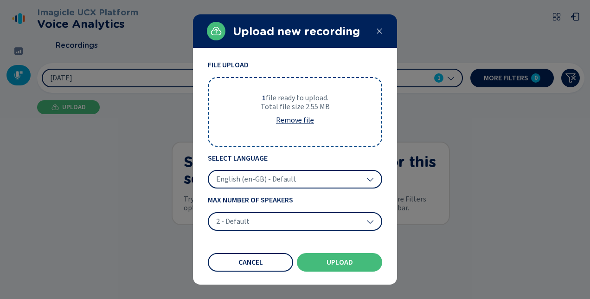
click at [374, 175] on div "English (en-GB) - Default" at bounding box center [295, 179] width 174 height 19
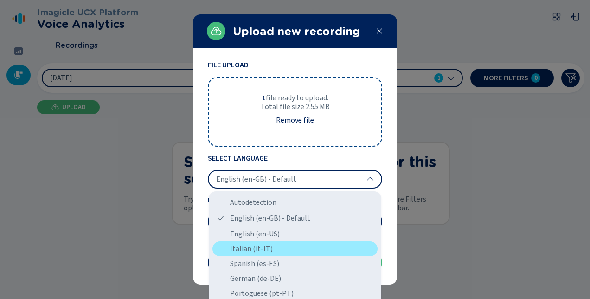
click at [283, 245] on div "Italian (it-IT)" at bounding box center [294, 248] width 165 height 15
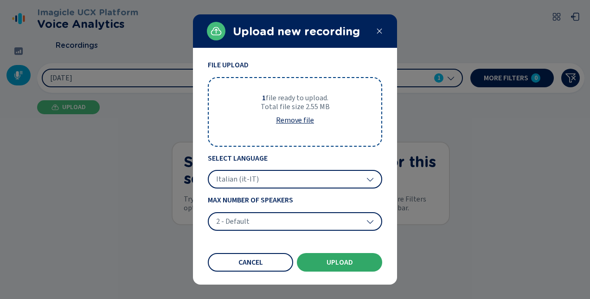
click at [337, 258] on span "Upload" at bounding box center [339, 261] width 26 height 7
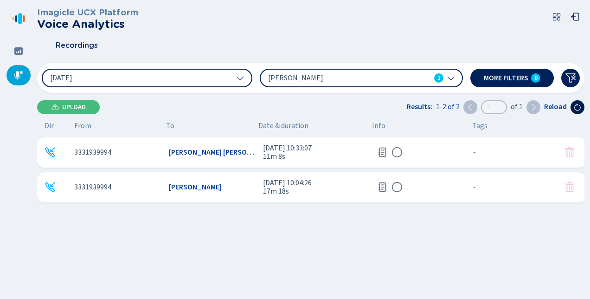
click at [578, 105] on icon at bounding box center [577, 106] width 7 height 7
click at [380, 153] on icon at bounding box center [381, 152] width 11 height 11
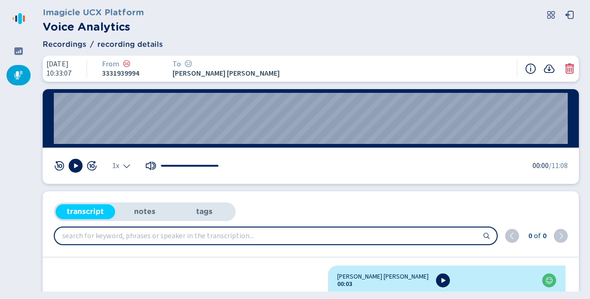
click at [549, 70] on icon at bounding box center [549, 68] width 11 height 8
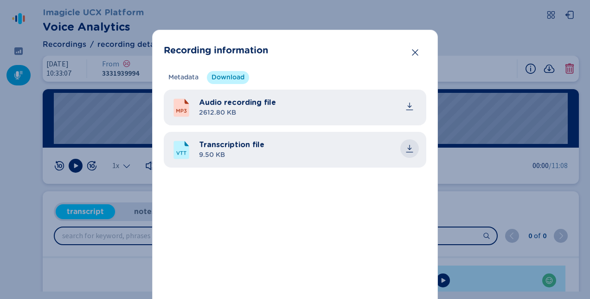
drag, startPoint x: 410, startPoint y: 147, endPoint x: 95, endPoint y: 229, distance: 325.6
click at [408, 148] on icon "common.download" at bounding box center [410, 147] width 4 height 5
click at [266, 67] on section "Recording information Metadata Download Recording technology - Calling platform…" at bounding box center [295, 181] width 286 height 303
click at [415, 51] on icon "Close" at bounding box center [415, 52] width 6 height 6
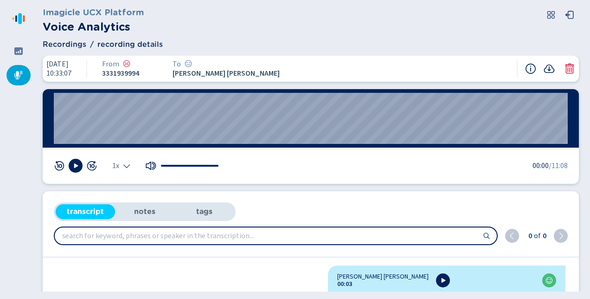
click at [16, 71] on icon at bounding box center [18, 74] width 9 height 9
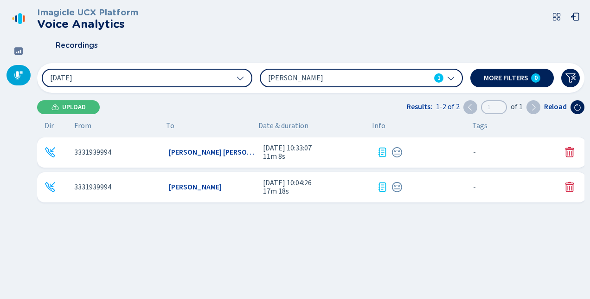
click at [380, 186] on icon at bounding box center [381, 186] width 11 height 11
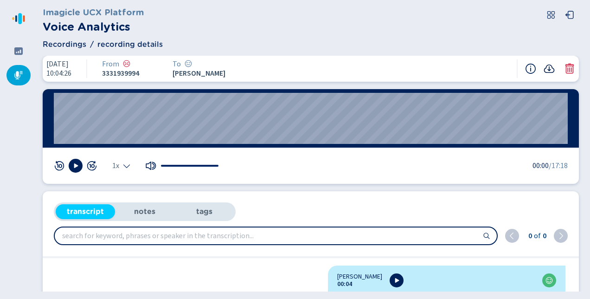
click at [548, 68] on icon at bounding box center [548, 68] width 11 height 11
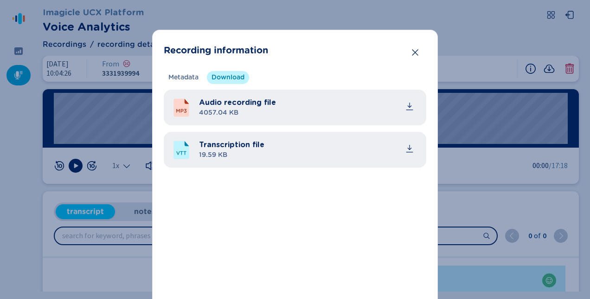
drag, startPoint x: 408, startPoint y: 145, endPoint x: 242, endPoint y: 142, distance: 165.6
click at [407, 145] on icon "common.download" at bounding box center [409, 148] width 9 height 9
click at [273, 32] on section "Recording information Metadata Download Recording technology - Calling platform…" at bounding box center [295, 181] width 286 height 303
click at [412, 49] on icon "Close" at bounding box center [414, 52] width 9 height 9
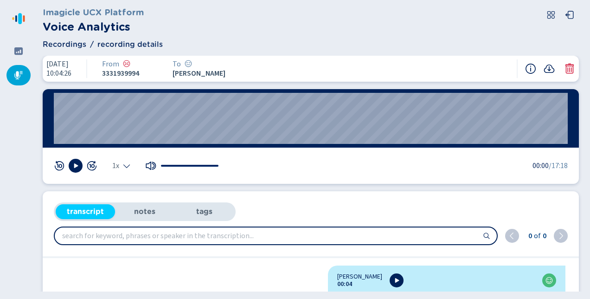
click at [31, 79] on nav at bounding box center [18, 149] width 37 height 299
click at [13, 79] on div at bounding box center [18, 75] width 24 height 20
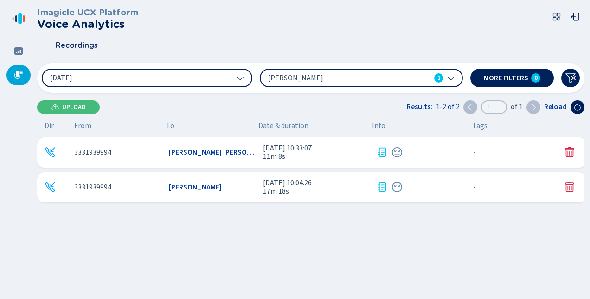
click at [574, 153] on div at bounding box center [571, 152] width 15 height 11
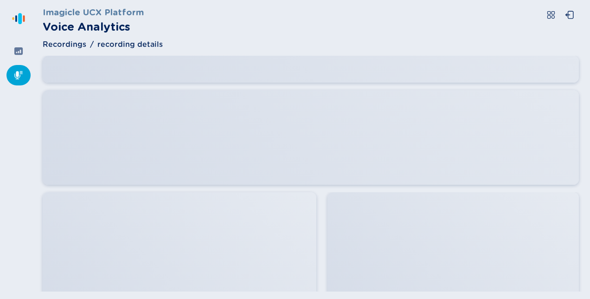
click at [20, 74] on icon at bounding box center [18, 75] width 8 height 8
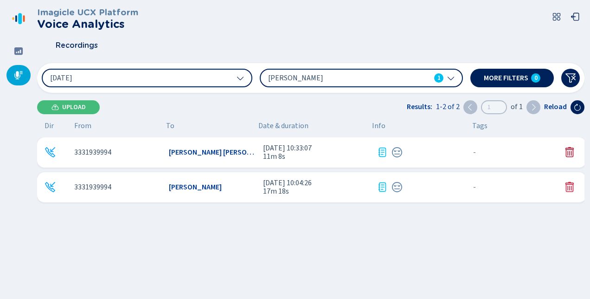
click at [566, 150] on icon at bounding box center [569, 152] width 11 height 11
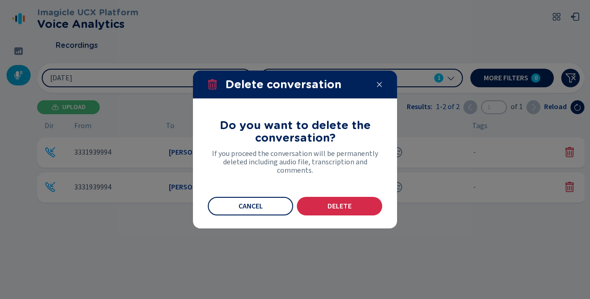
click at [342, 197] on button "Delete" at bounding box center [339, 206] width 85 height 19
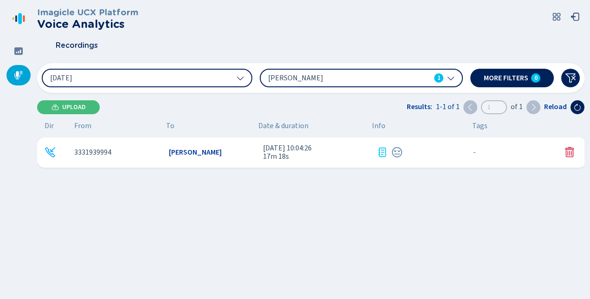
click at [567, 155] on icon at bounding box center [569, 152] width 11 height 11
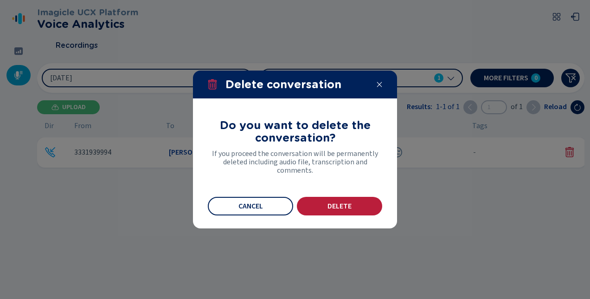
click at [352, 206] on button "Delete" at bounding box center [339, 206] width 85 height 19
